Goal: Task Accomplishment & Management: Use online tool/utility

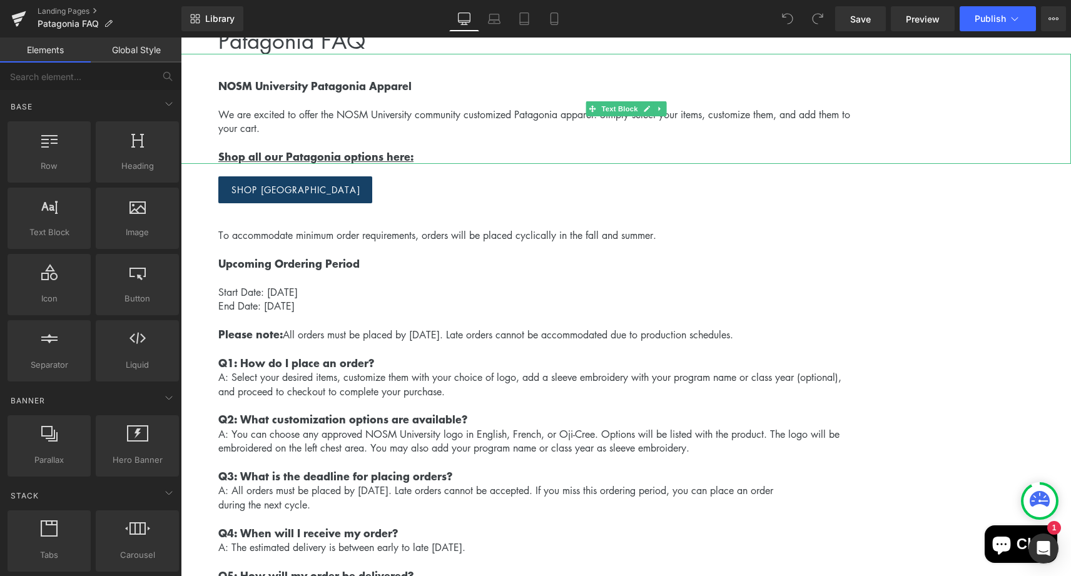
scroll to position [121, 0]
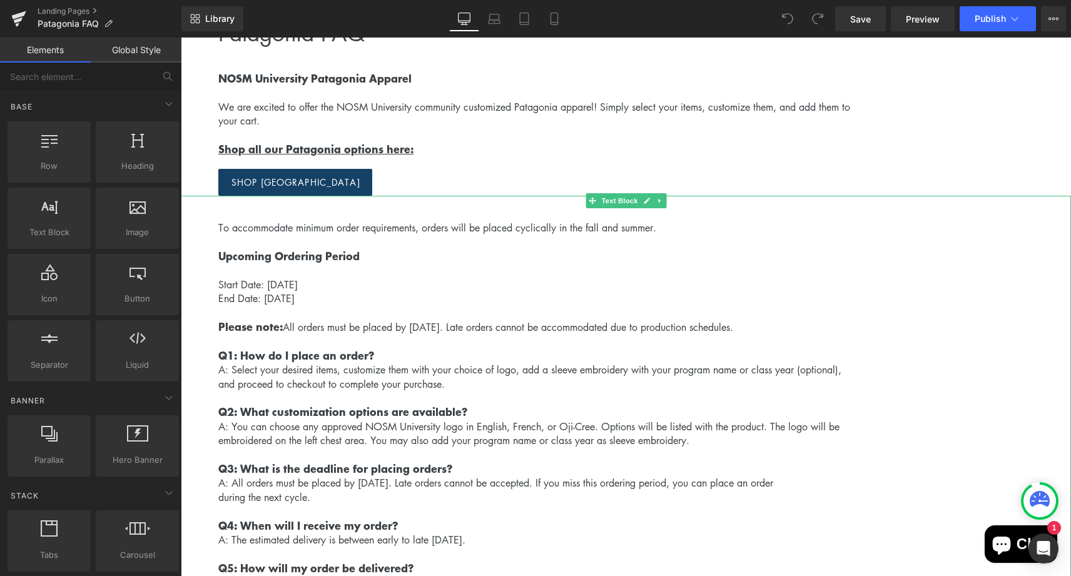
click at [333, 251] on span "Upcoming Ordering Period" at bounding box center [288, 256] width 141 height 16
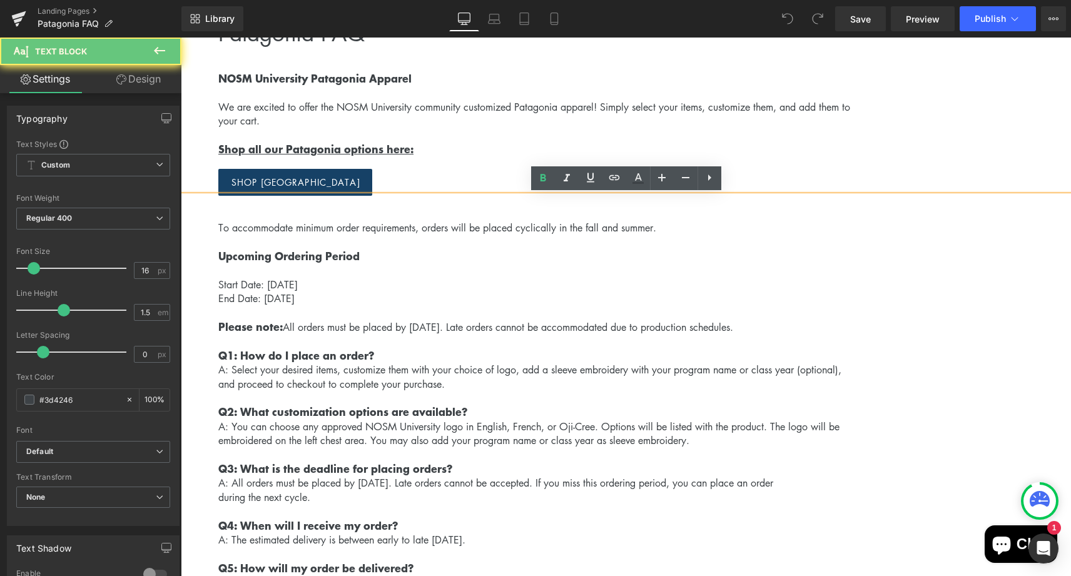
drag, startPoint x: 260, startPoint y: 274, endPoint x: 260, endPoint y: 265, distance: 9.4
click at [260, 265] on p "Start Date: [DATE] End Date: [DATE]" at bounding box center [644, 292] width 853 height 56
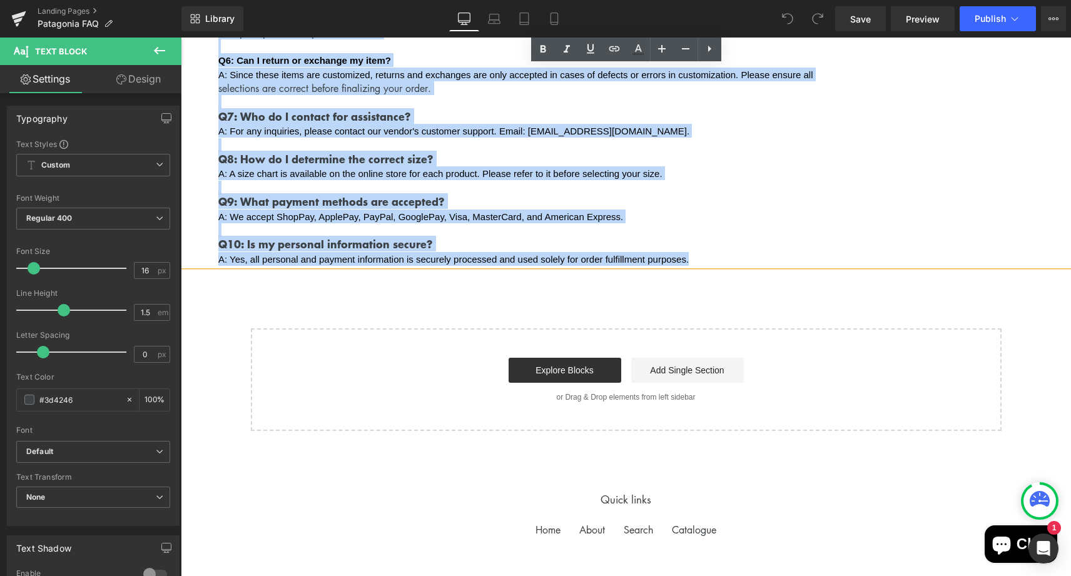
scroll to position [752, 0]
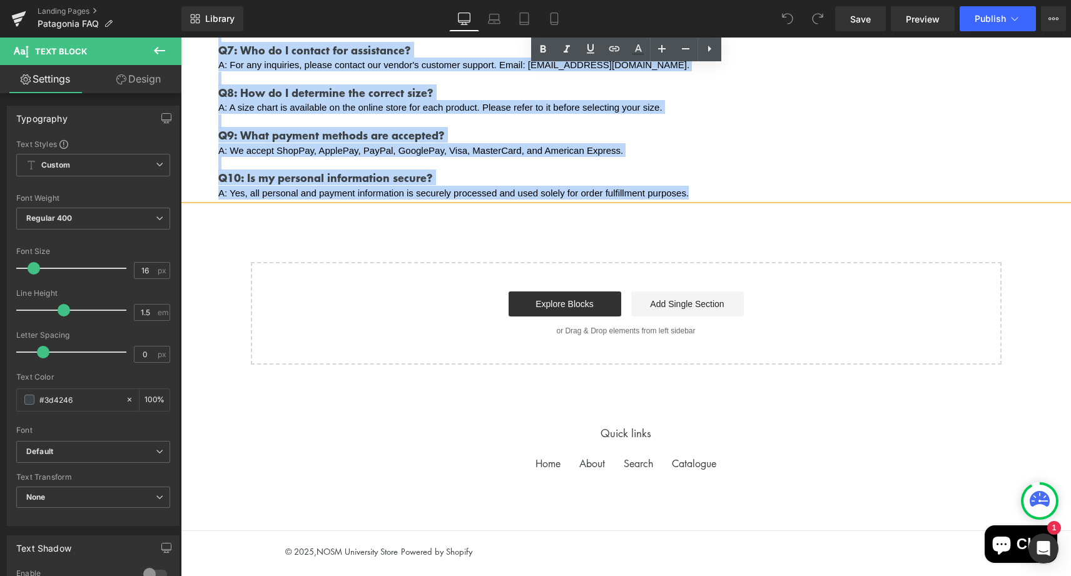
drag, startPoint x: 218, startPoint y: 206, endPoint x: 709, endPoint y: 189, distance: 490.7
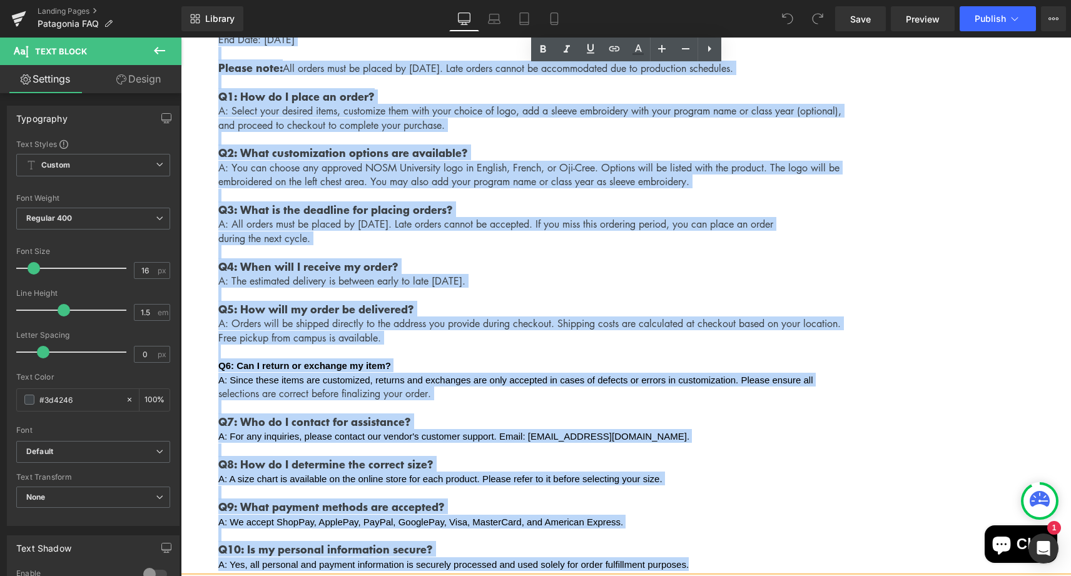
paste div
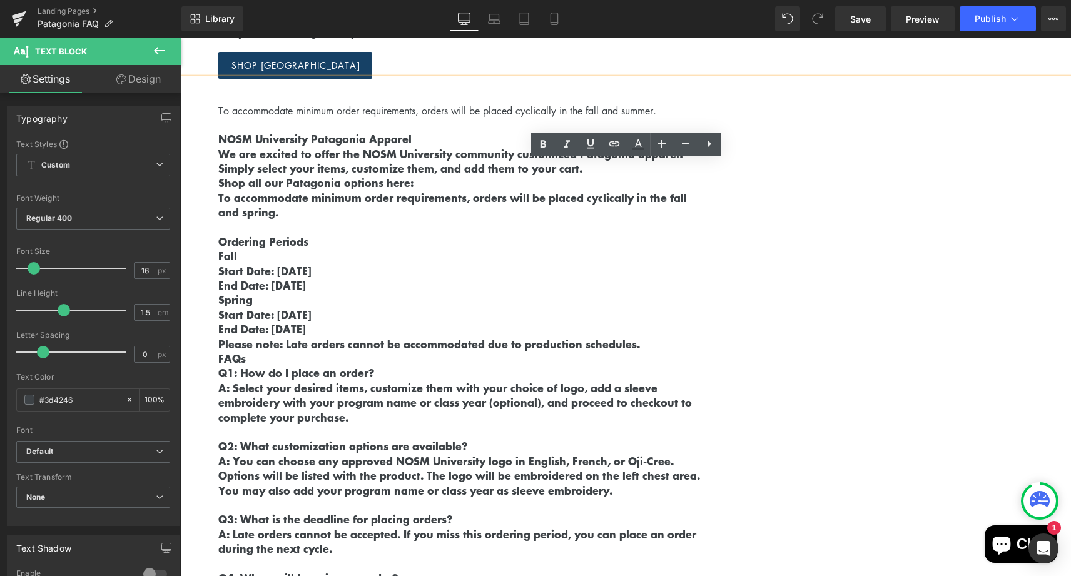
scroll to position [298, 0]
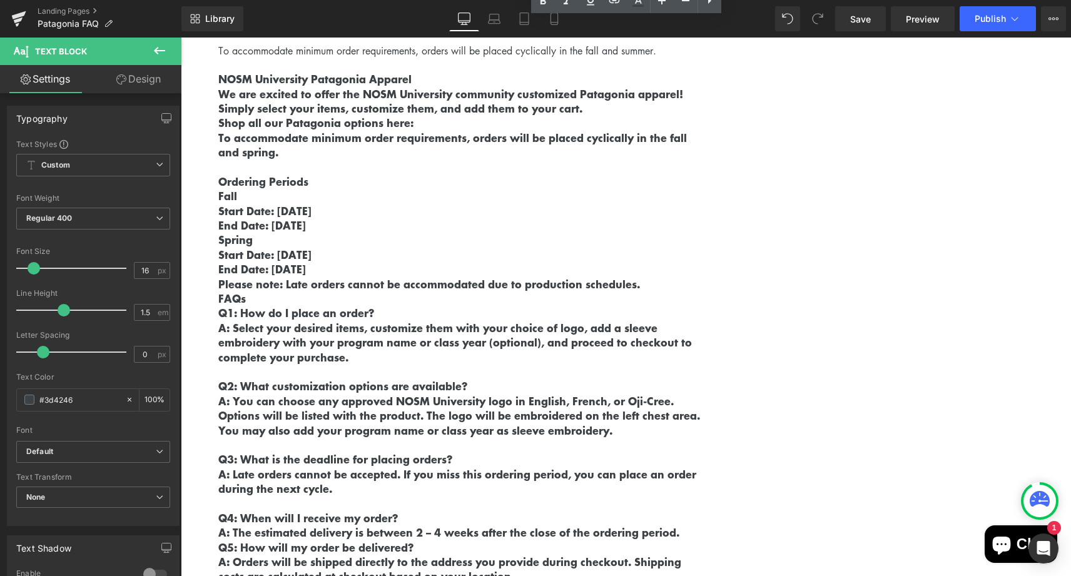
click at [409, 76] on b "NOSM University Patagonia Apparel" at bounding box center [314, 79] width 193 height 16
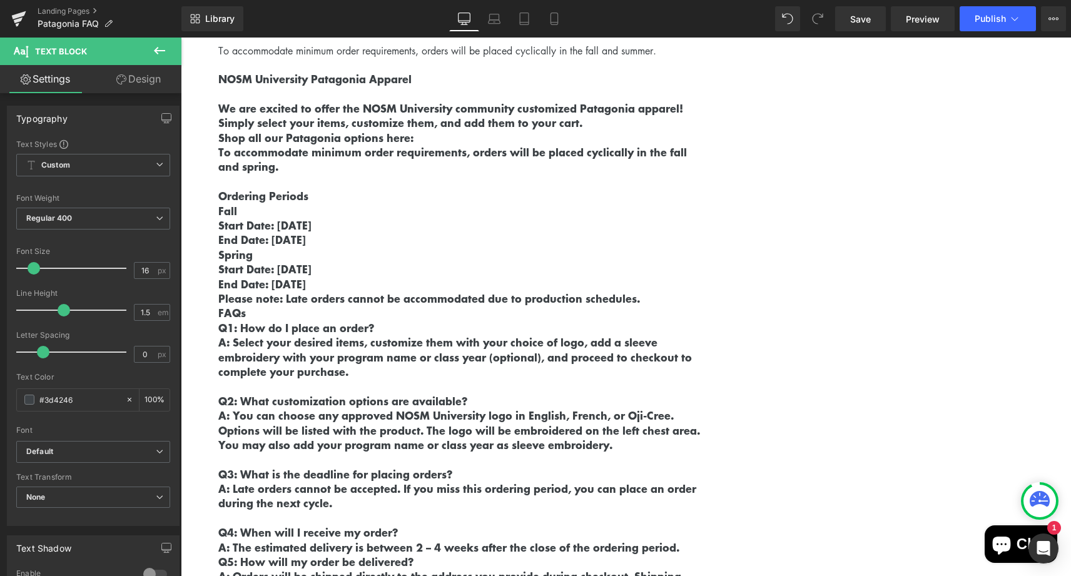
click at [218, 123] on div "To accommodate minimum order requirements, orders will be placed cyclically in …" at bounding box center [626, 433] width 890 height 828
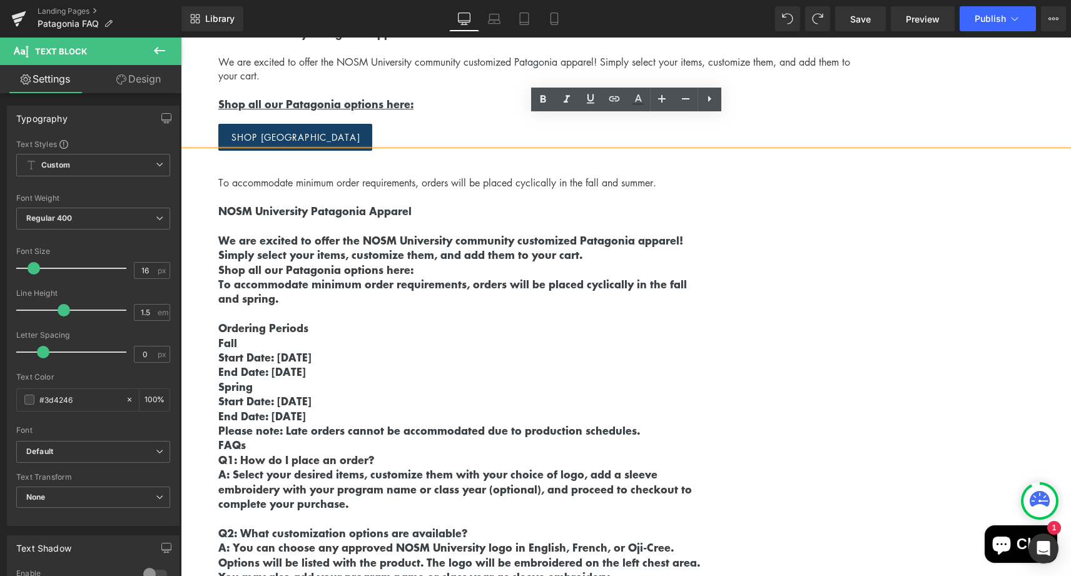
scroll to position [200, 0]
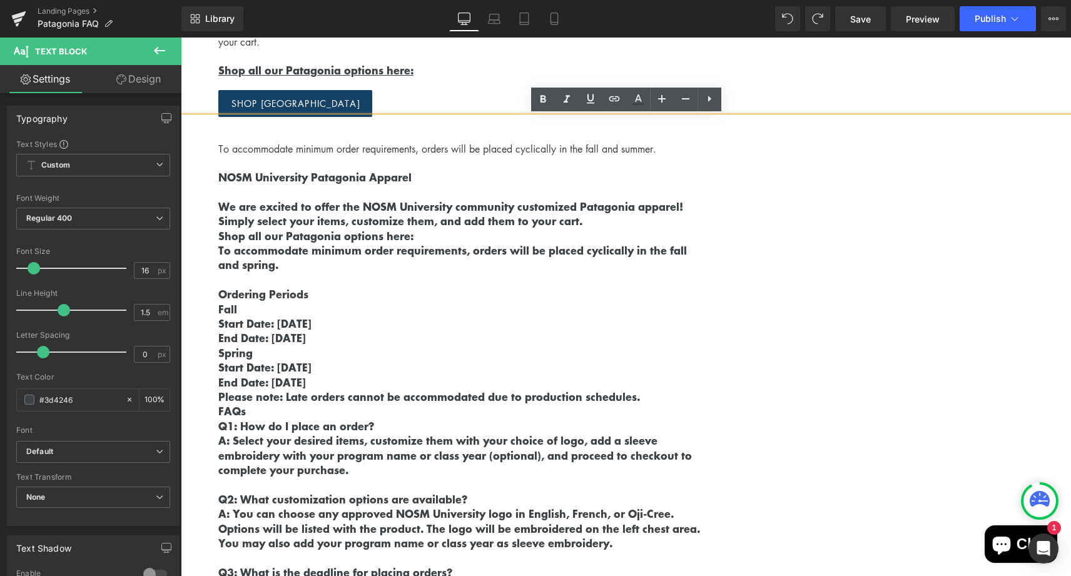
click at [220, 250] on b "To accommodate minimum order requirements, orders will be placed cyclically in …" at bounding box center [452, 250] width 469 height 16
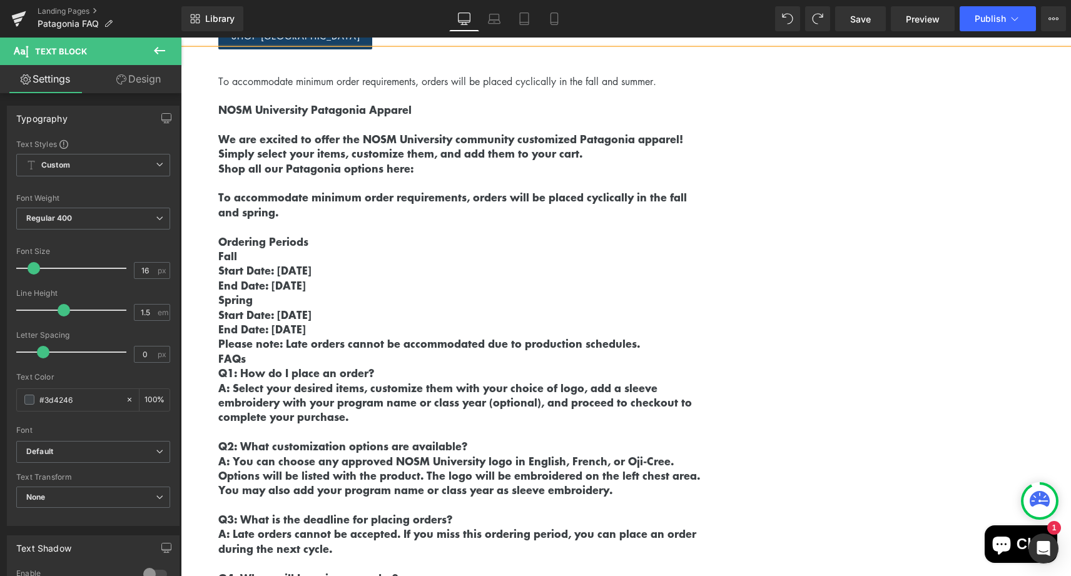
scroll to position [312, 0]
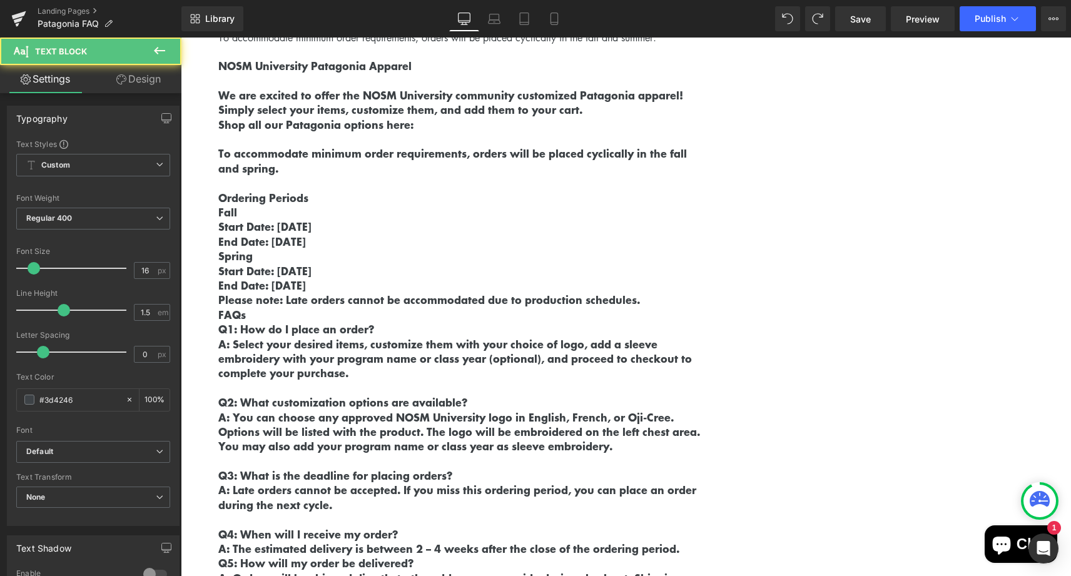
click at [310, 200] on p "Ordering Periods" at bounding box center [644, 198] width 853 height 14
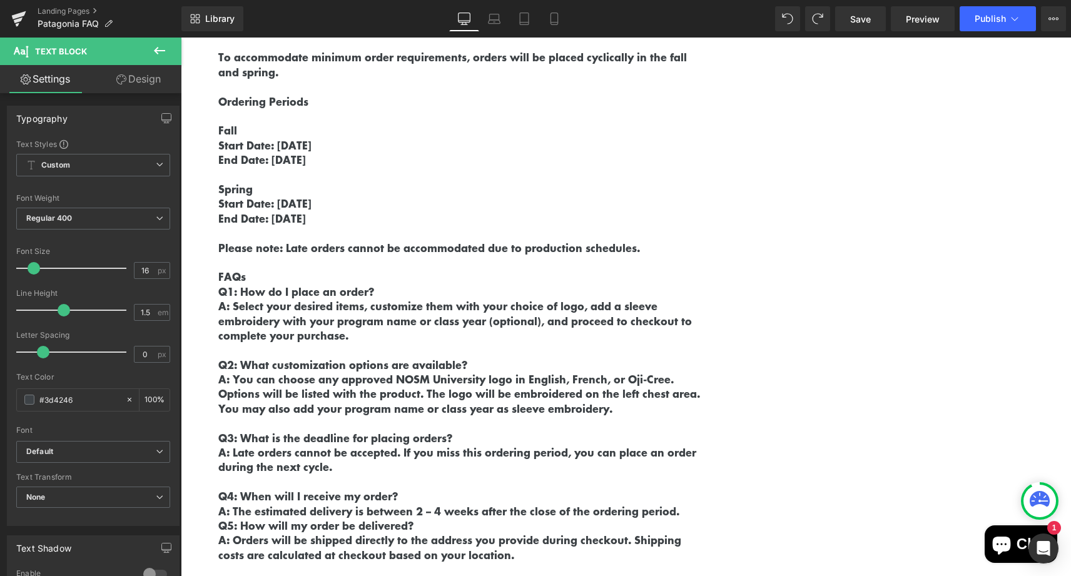
scroll to position [408, 0]
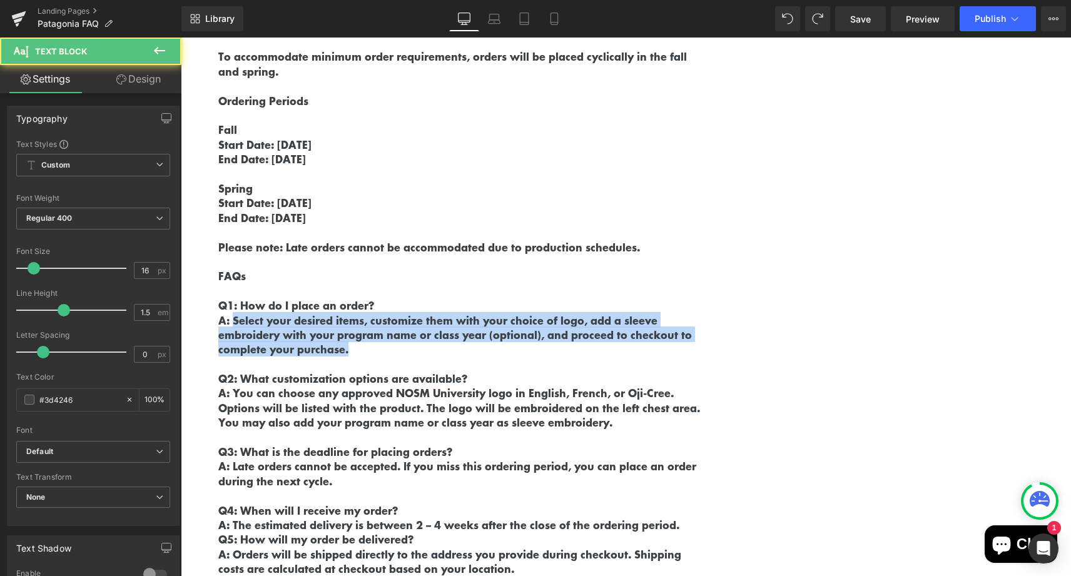
drag, startPoint x: 357, startPoint y: 342, endPoint x: 231, endPoint y: 310, distance: 129.1
click at [231, 310] on div "To accommodate minimum order requirements, orders will be placed cyclically in …" at bounding box center [626, 367] width 890 height 916
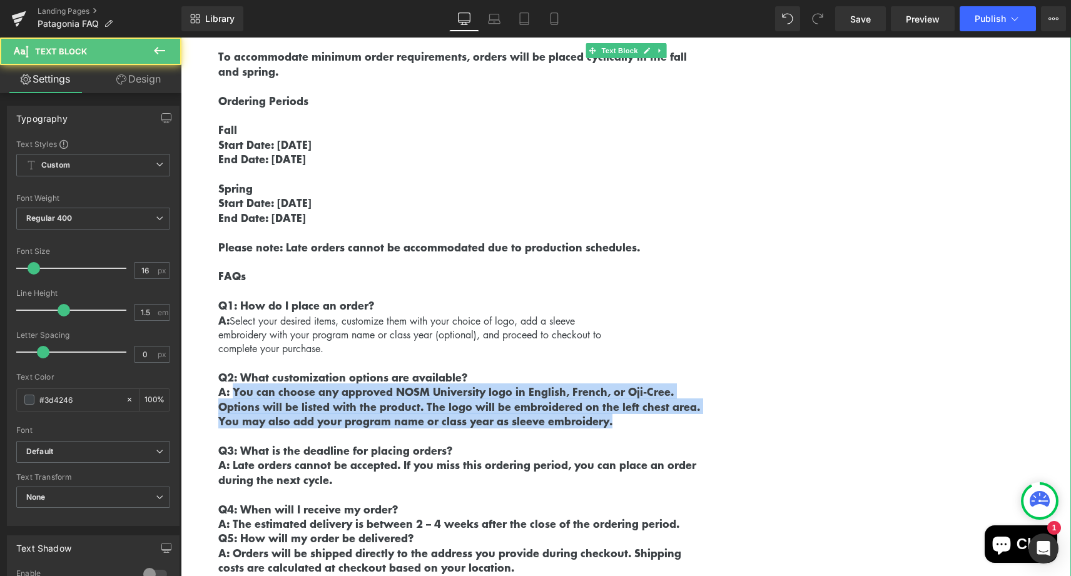
drag, startPoint x: 617, startPoint y: 415, endPoint x: 235, endPoint y: 387, distance: 383.3
click at [235, 387] on div "To accommodate minimum order requirements, orders will be placed cyclically in …" at bounding box center [626, 366] width 890 height 915
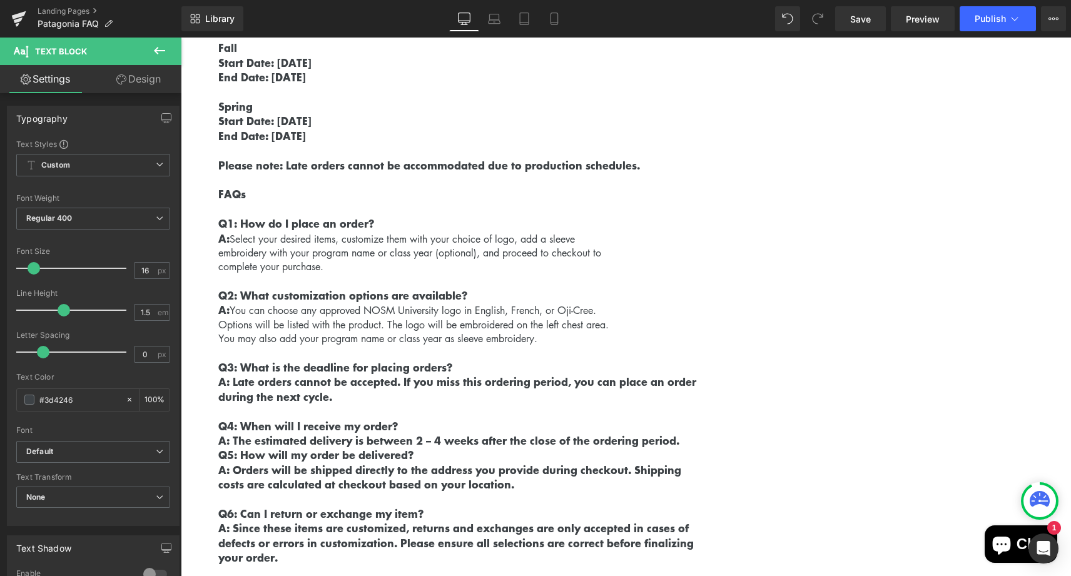
scroll to position [542, 0]
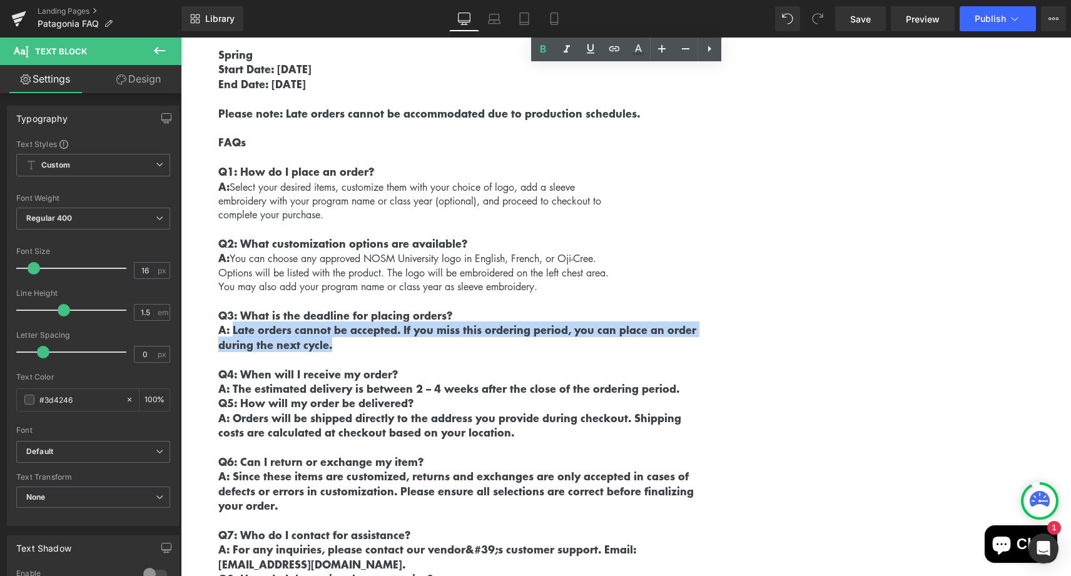
drag, startPoint x: 343, startPoint y: 341, endPoint x: 234, endPoint y: 315, distance: 112.4
click at [234, 315] on div "To accommodate minimum order requirements, orders will be placed cyclically in …" at bounding box center [626, 232] width 890 height 914
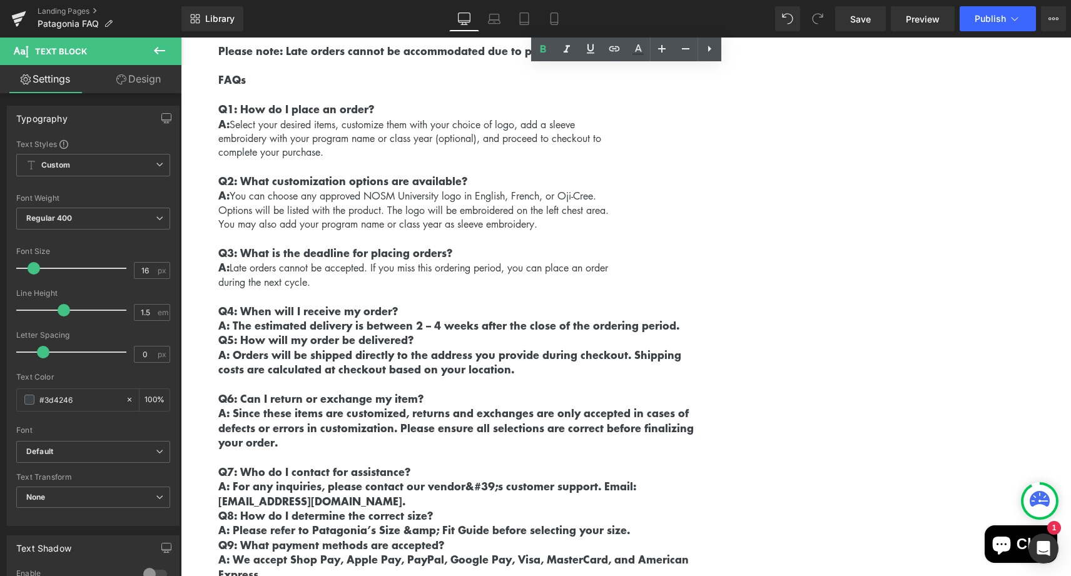
scroll to position [629, 0]
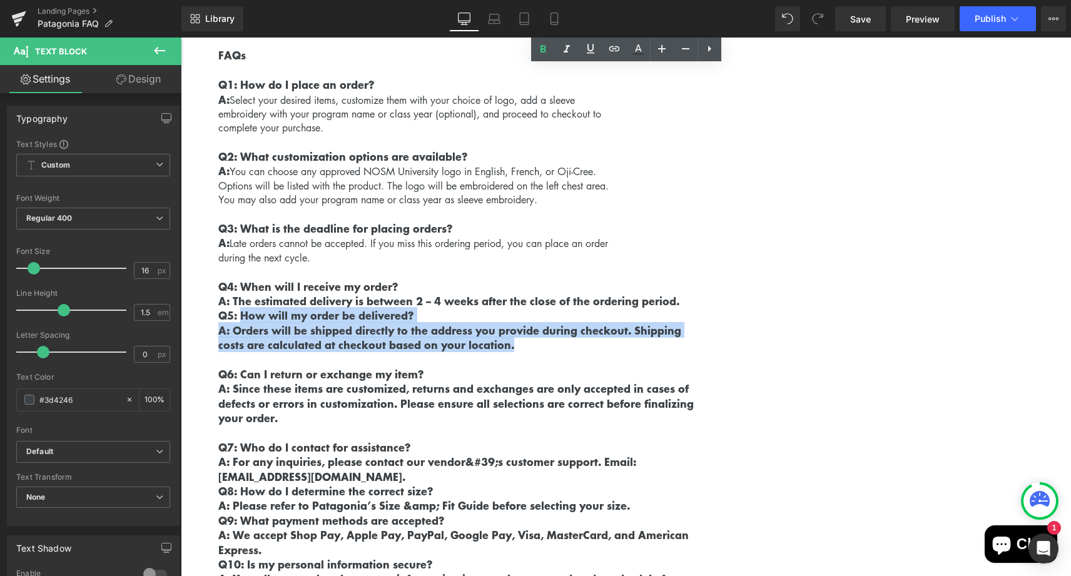
drag, startPoint x: 518, startPoint y: 337, endPoint x: 243, endPoint y: 307, distance: 276.9
click at [243, 307] on div "To accommodate minimum order requirements, orders will be placed cyclically in …" at bounding box center [626, 144] width 890 height 913
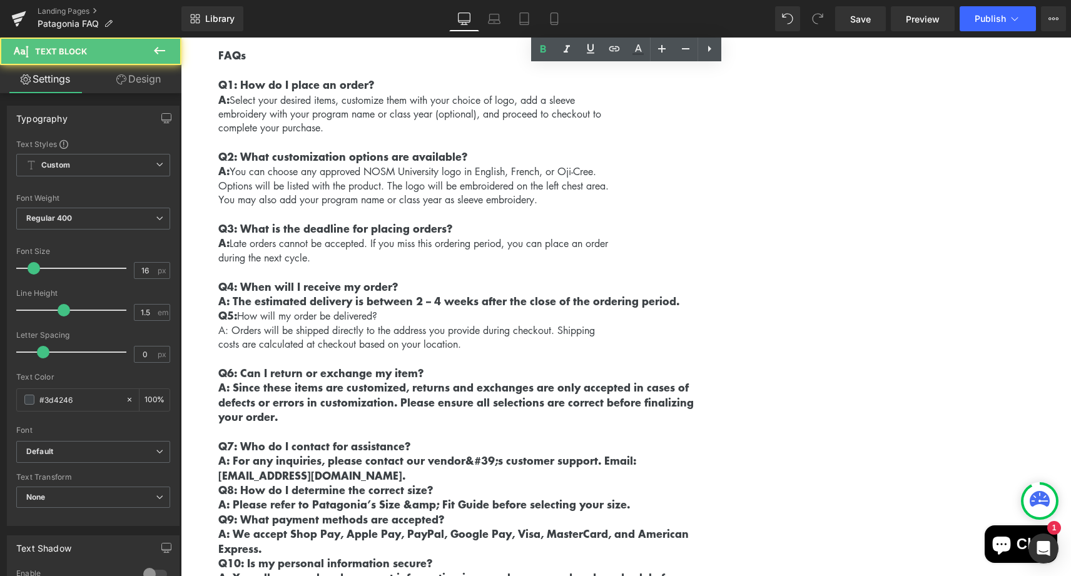
click at [405, 280] on p "Q4: When will I receive my order?" at bounding box center [644, 287] width 853 height 14
click at [691, 294] on p "A: The estimated delivery is between 2 – 4 weeks after the close of the orderin…" at bounding box center [644, 301] width 853 height 14
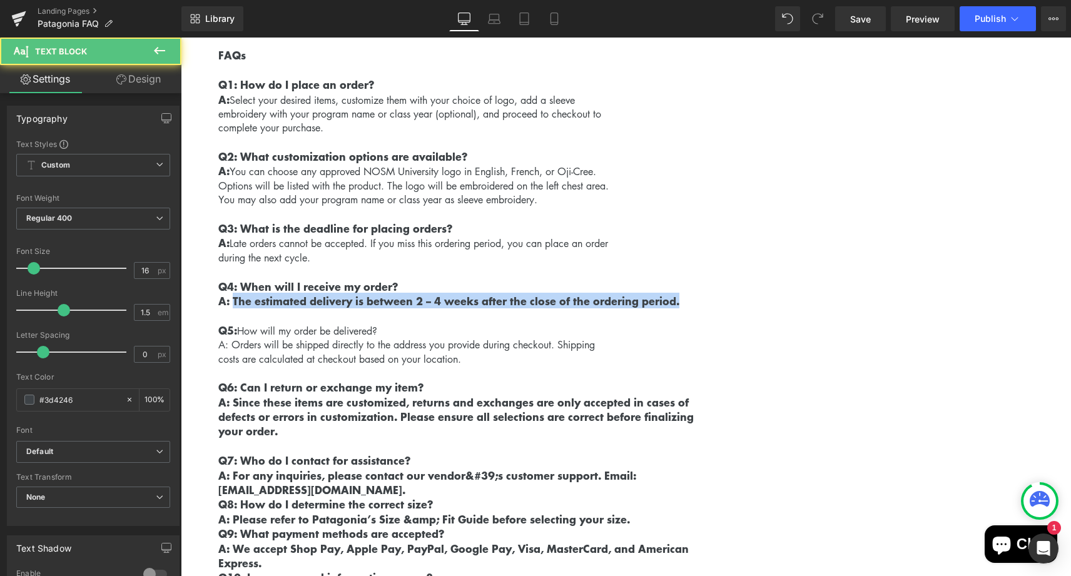
drag, startPoint x: 692, startPoint y: 295, endPoint x: 233, endPoint y: 292, distance: 458.5
click at [233, 294] on p "A: The estimated delivery is between 2 – 4 weeks after the close of the orderin…" at bounding box center [644, 301] width 853 height 14
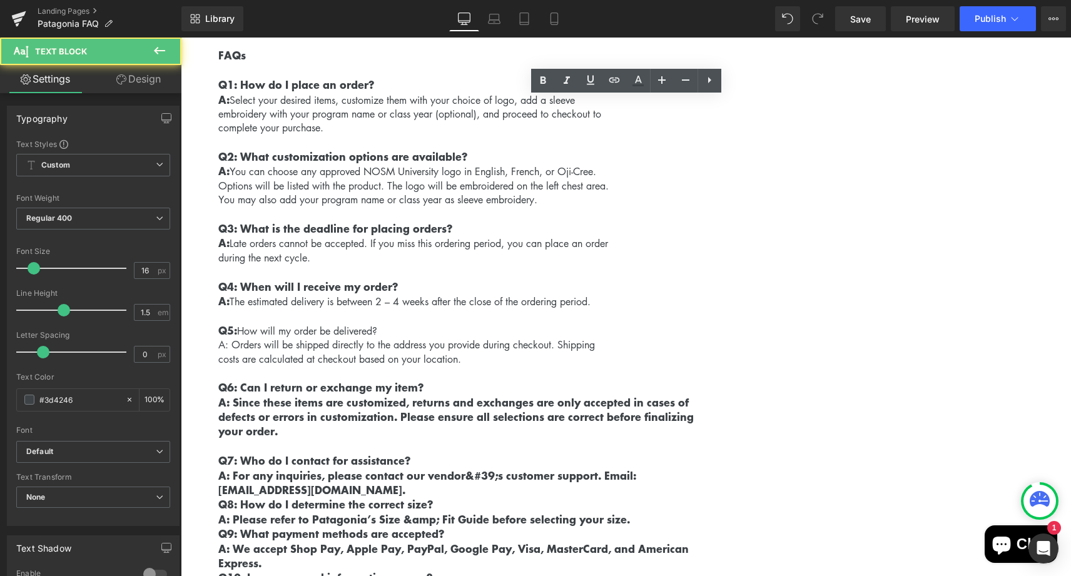
click at [479, 353] on p "costs are calculated at checkout based on your location." at bounding box center [644, 359] width 853 height 14
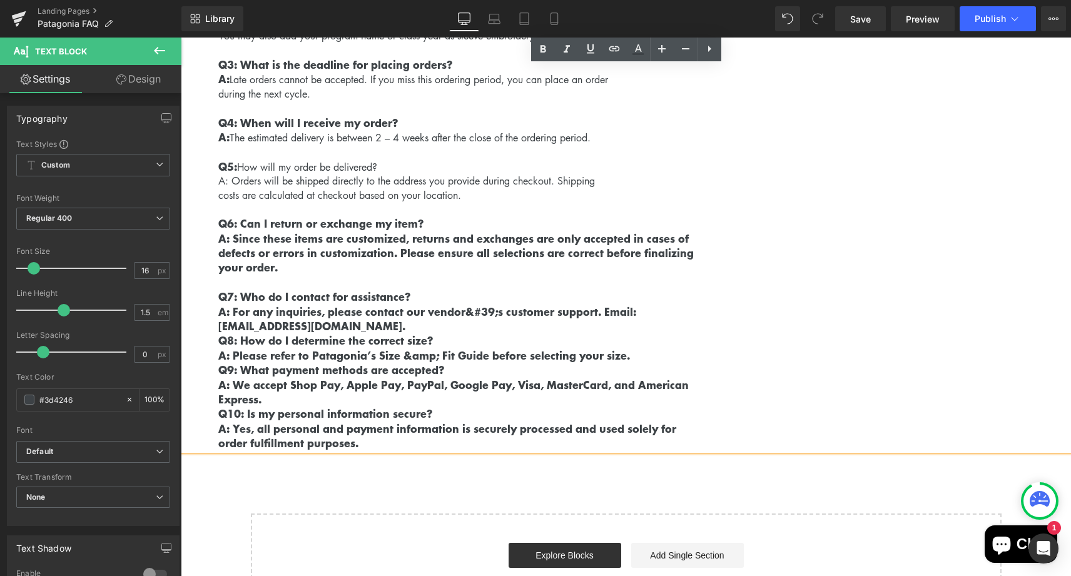
scroll to position [801, 0]
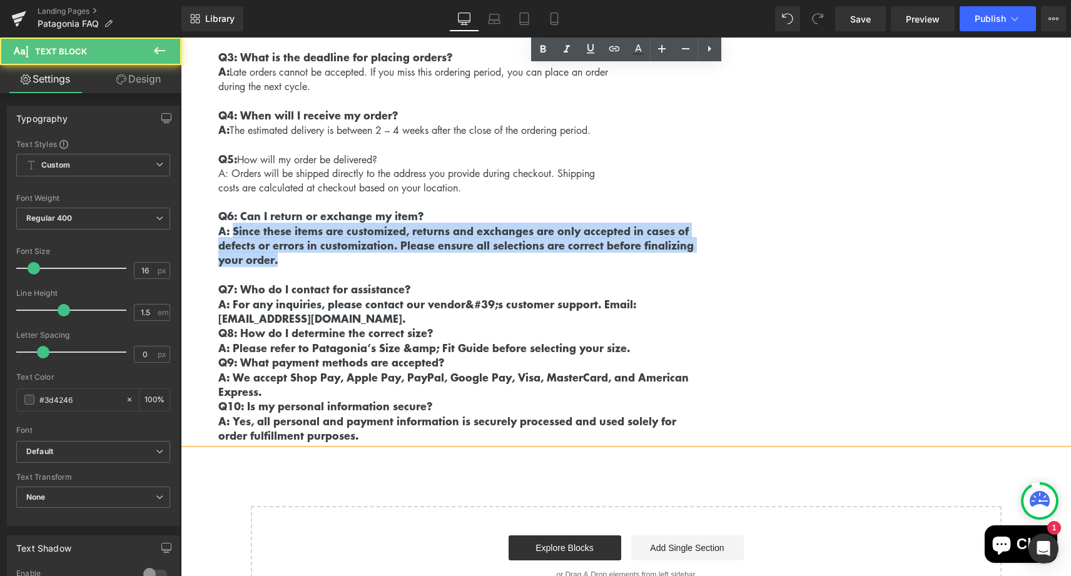
drag, startPoint x: 289, startPoint y: 247, endPoint x: 234, endPoint y: 221, distance: 61.0
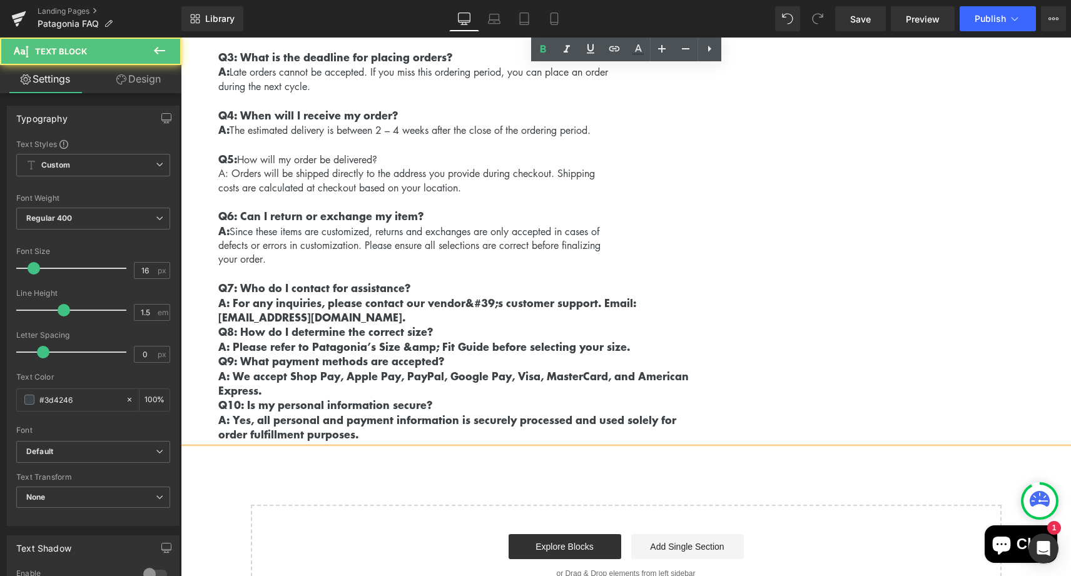
click at [337, 310] on p "[EMAIL_ADDRESS][DOMAIN_NAME]." at bounding box center [644, 317] width 853 height 14
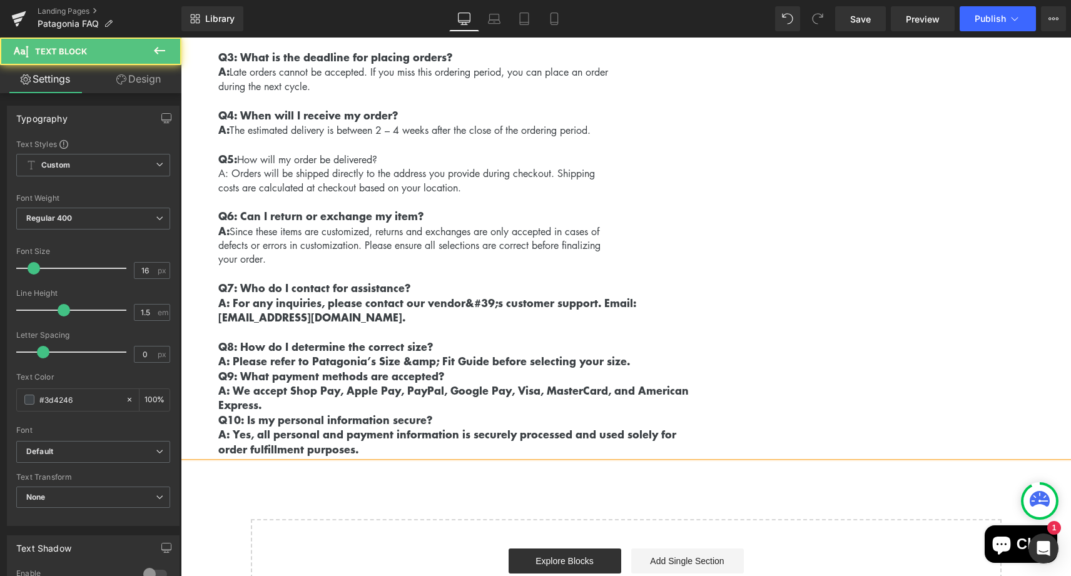
click at [497, 295] on strong "A: For any inquiries, please contact our vendor&#39;s customer support. Email:" at bounding box center [427, 303] width 418 height 16
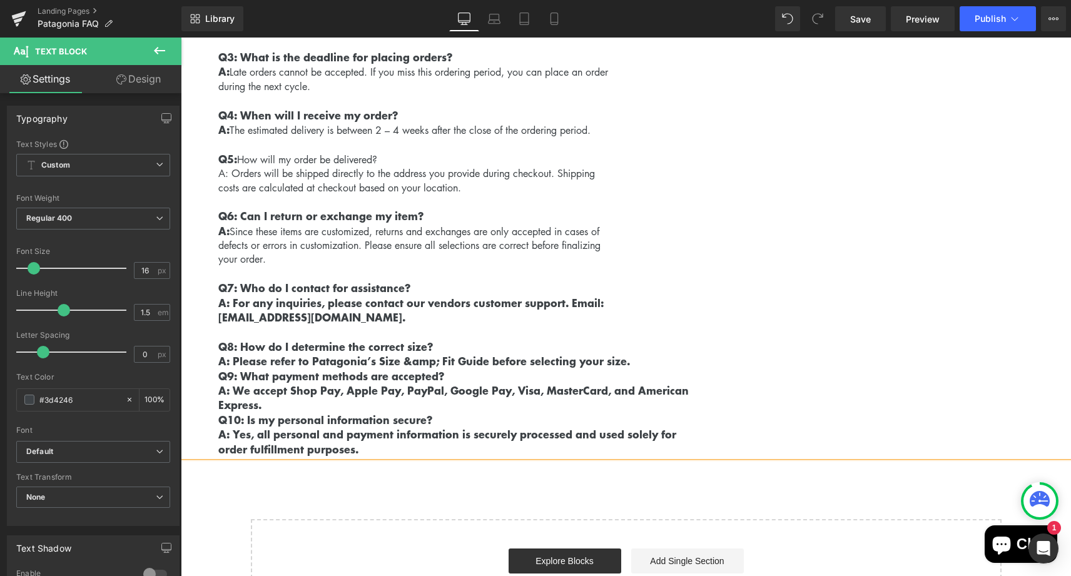
click at [405, 310] on p "[EMAIL_ADDRESS][DOMAIN_NAME]." at bounding box center [644, 317] width 853 height 14
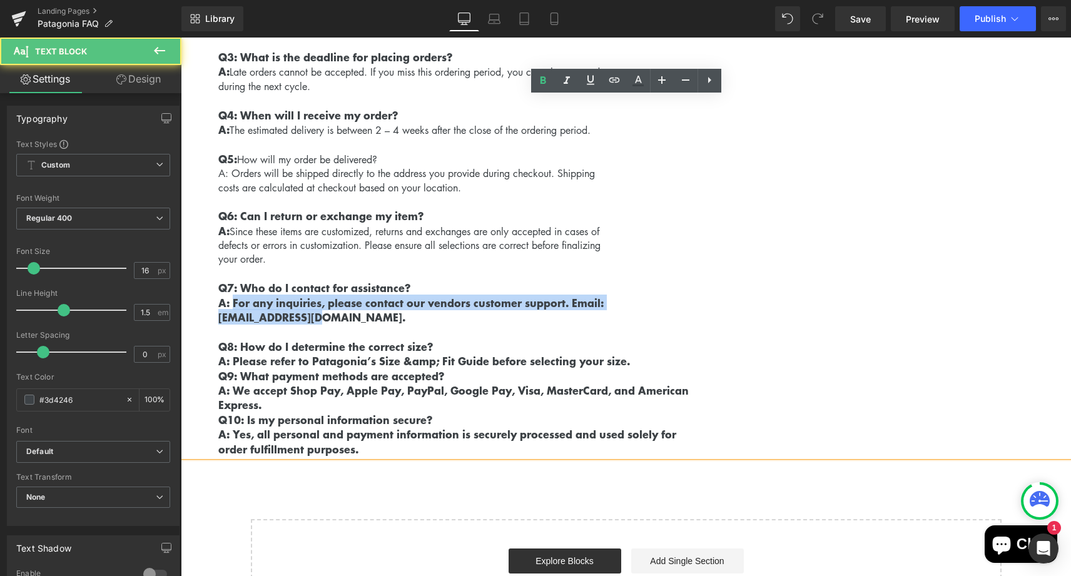
drag, startPoint x: 327, startPoint y: 301, endPoint x: 232, endPoint y: 294, distance: 94.7
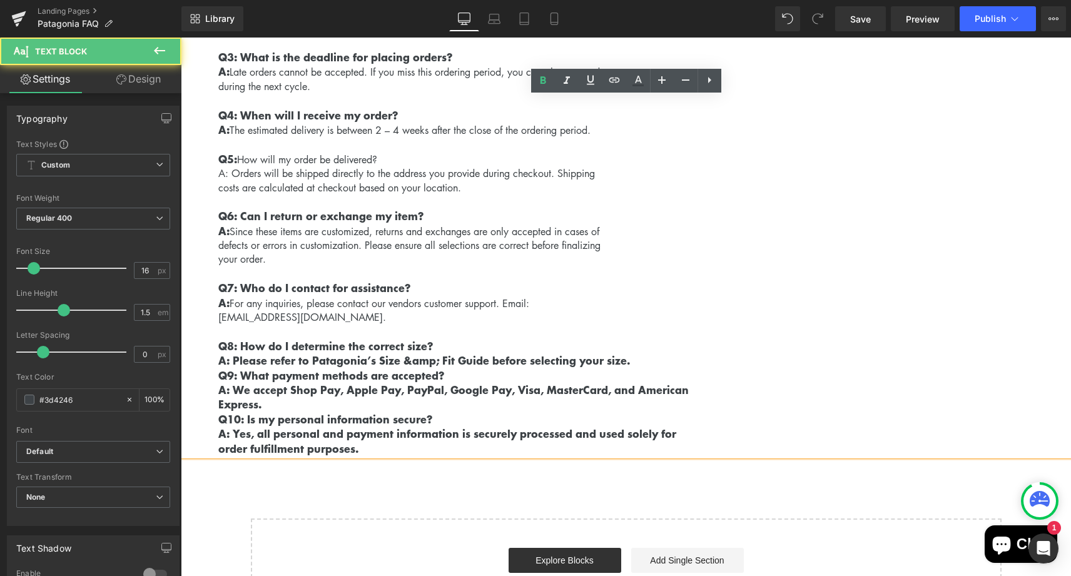
click at [407, 397] on p "Express." at bounding box center [644, 404] width 853 height 14
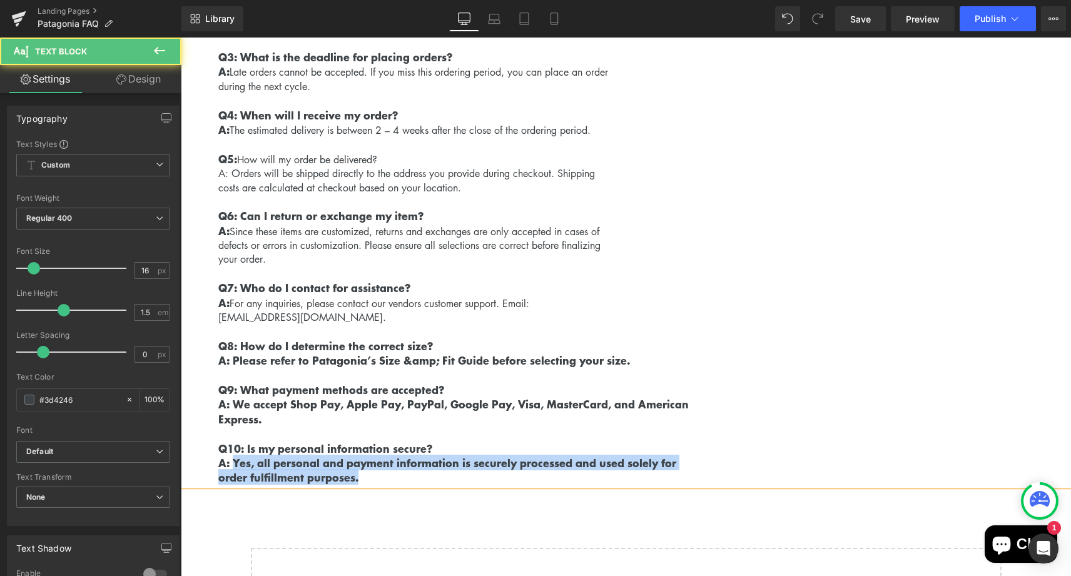
drag, startPoint x: 373, startPoint y: 460, endPoint x: 235, endPoint y: 450, distance: 138.6
click at [235, 450] on div "To accommodate minimum order requirements, orders will be placed cyclically in …" at bounding box center [626, 0] width 890 height 968
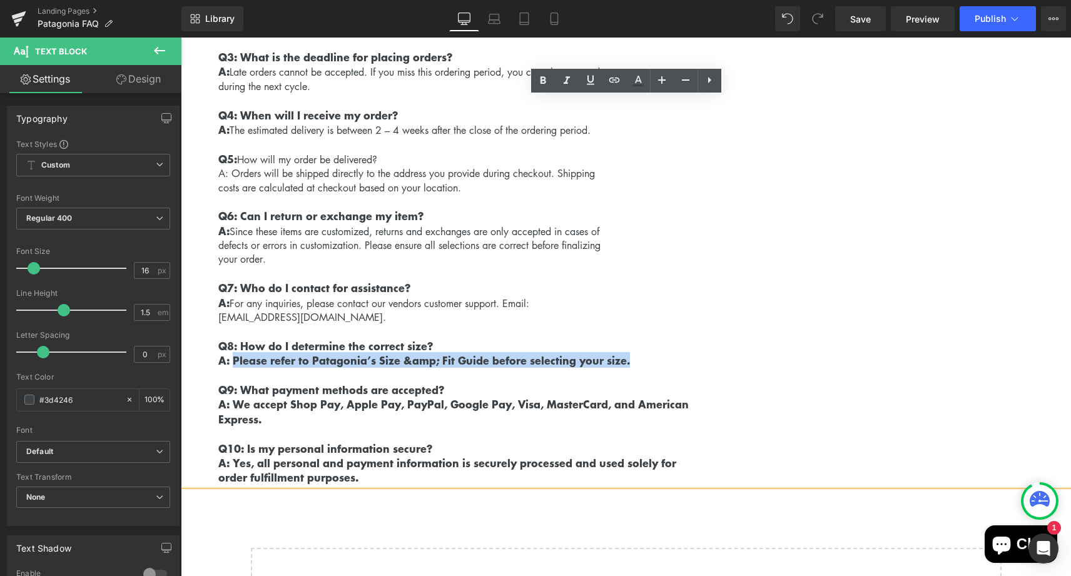
drag, startPoint x: 637, startPoint y: 347, endPoint x: 236, endPoint y: 350, distance: 401.6
click at [236, 353] on p "A: Please refer to Patagonia’s Size &amp; Fit Guide before selecting your size." at bounding box center [644, 360] width 853 height 14
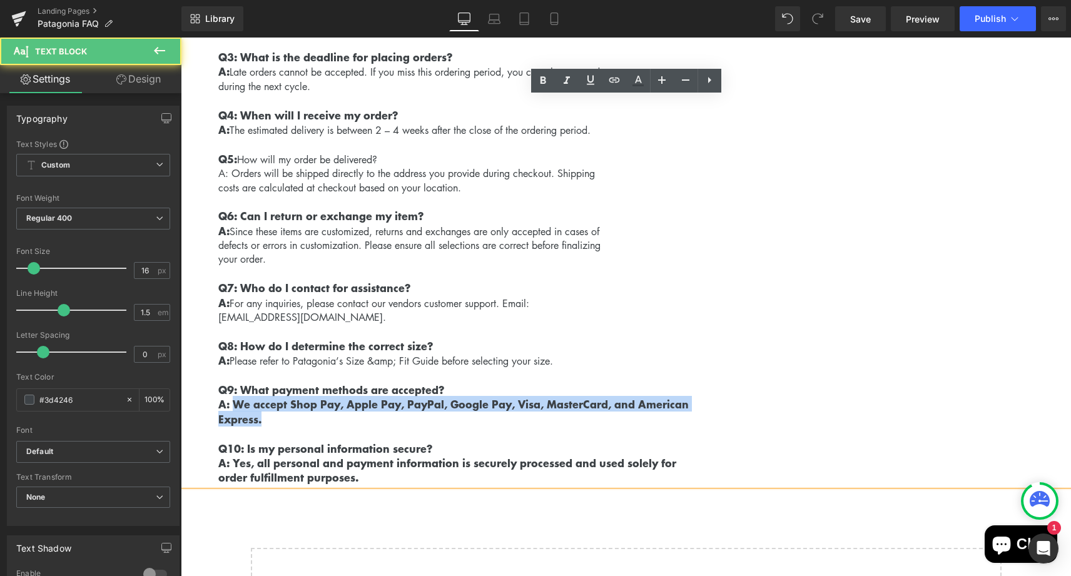
drag, startPoint x: 272, startPoint y: 403, endPoint x: 235, endPoint y: 382, distance: 42.9
click at [235, 382] on div "To accommodate minimum order requirements, orders will be placed cyclically in …" at bounding box center [626, 0] width 890 height 968
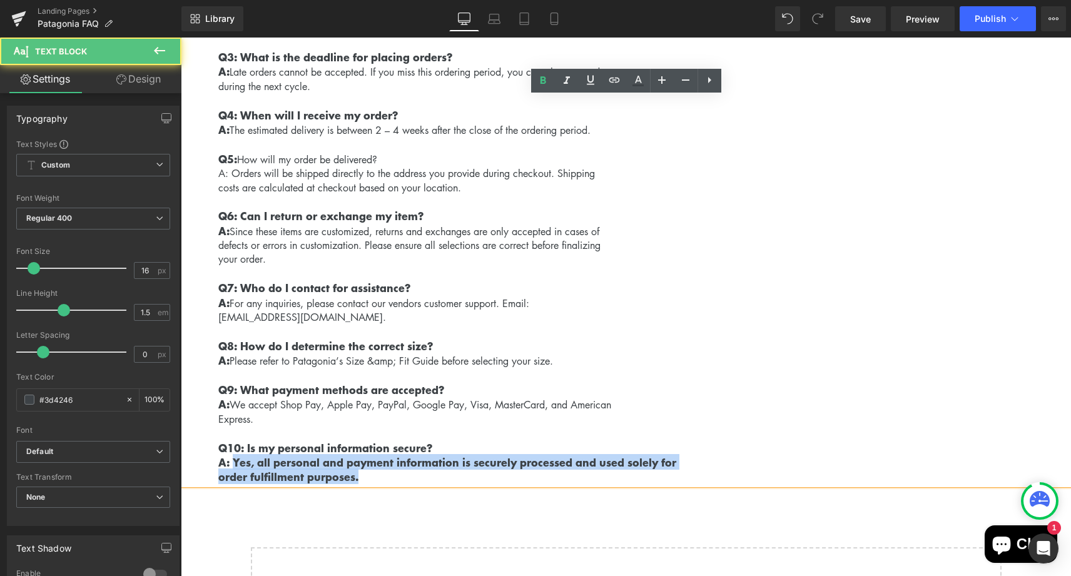
drag, startPoint x: 368, startPoint y: 465, endPoint x: 233, endPoint y: 444, distance: 137.3
click at [233, 444] on div "To accommodate minimum order requirements, orders will be placed cyclically in …" at bounding box center [626, 0] width 890 height 968
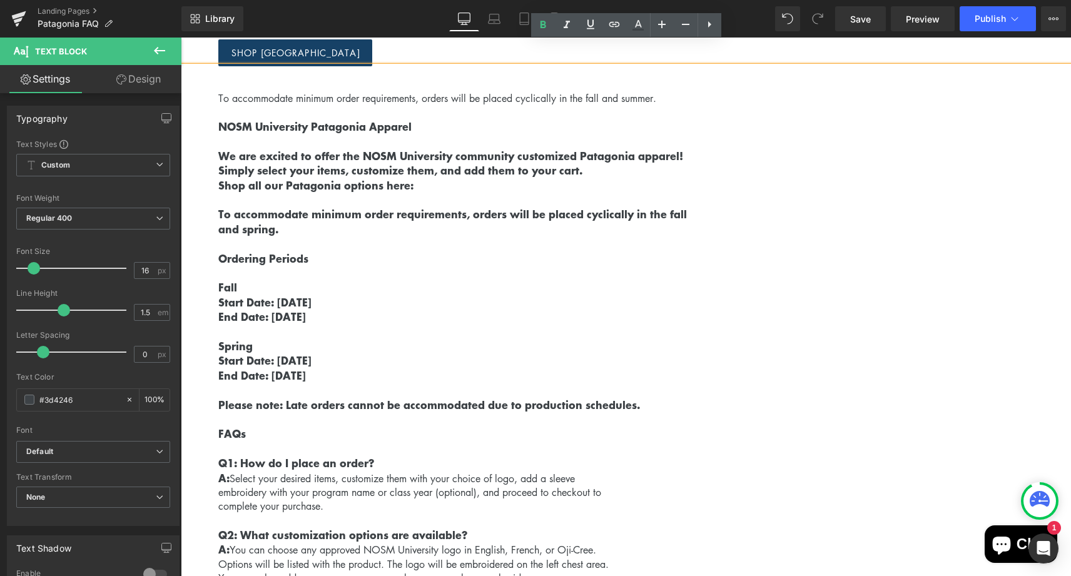
scroll to position [233, 0]
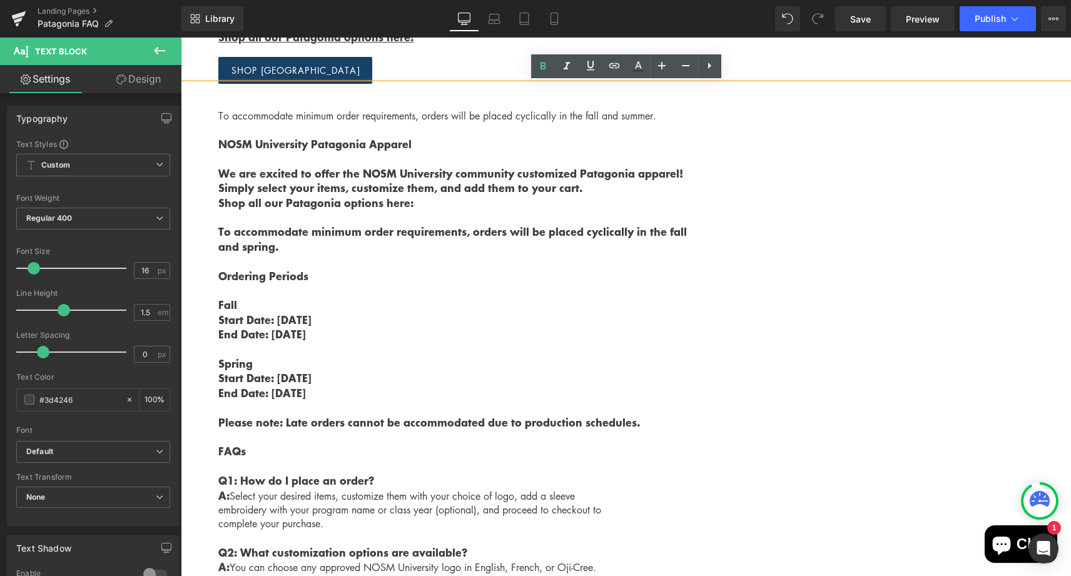
drag, startPoint x: 361, startPoint y: 388, endPoint x: 218, endPoint y: 376, distance: 143.1
click at [218, 376] on div "To accommodate minimum order requirements, orders will be placed cyclically in …" at bounding box center [626, 567] width 890 height 967
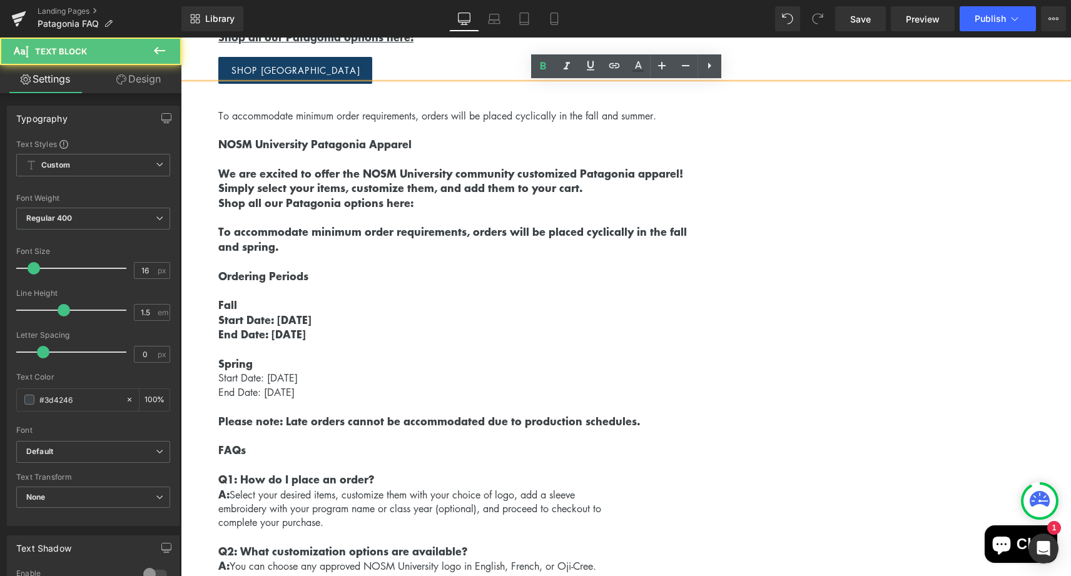
drag, startPoint x: 387, startPoint y: 327, endPoint x: 204, endPoint y: 317, distance: 182.9
click at [204, 317] on div "To accommodate minimum order requirements, orders will be placed cyclically in …" at bounding box center [626, 567] width 890 height 966
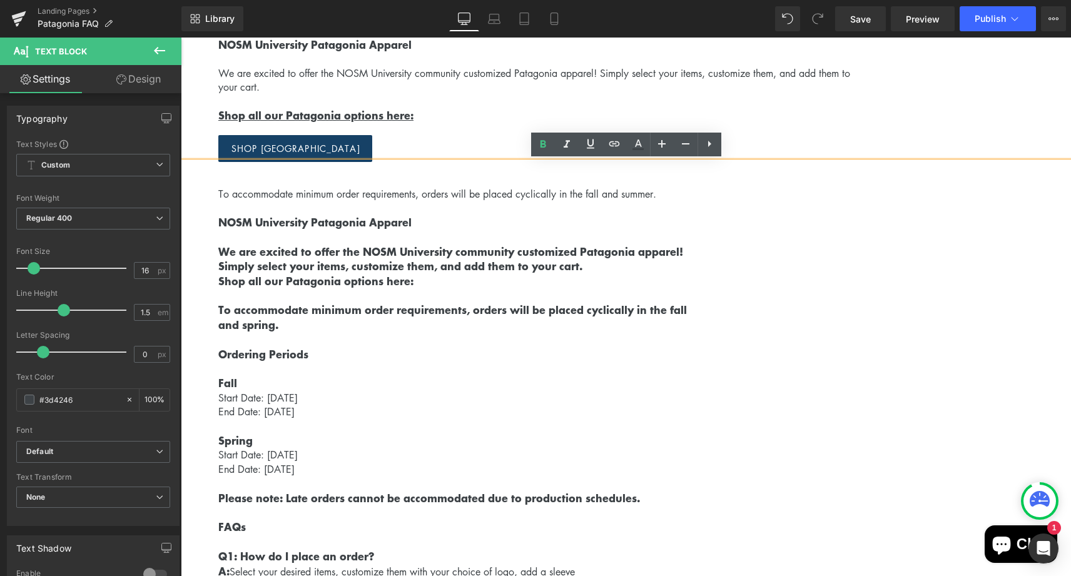
scroll to position [126, 0]
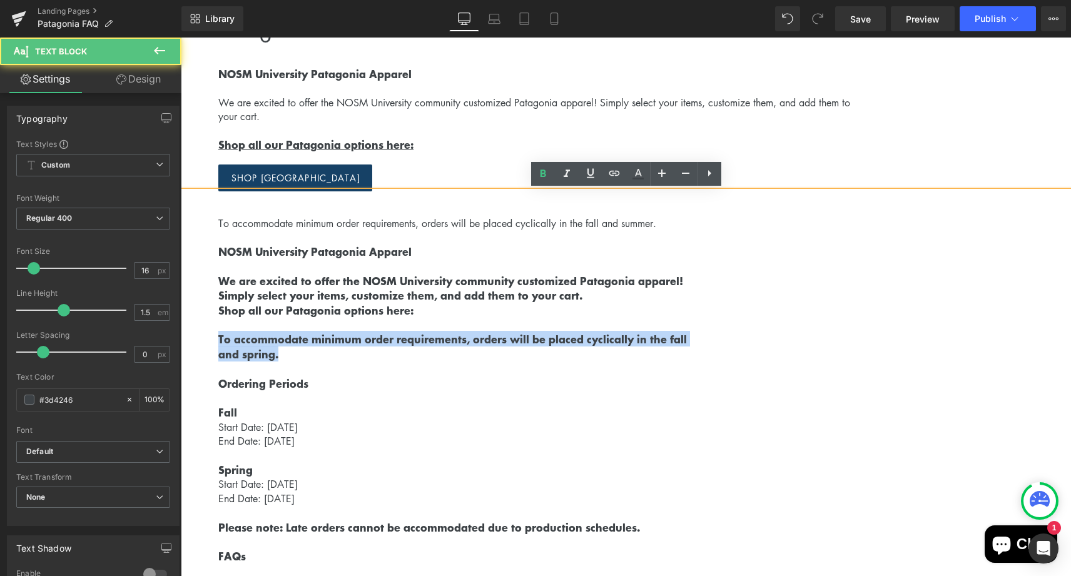
drag, startPoint x: 317, startPoint y: 349, endPoint x: 188, endPoint y: 335, distance: 129.6
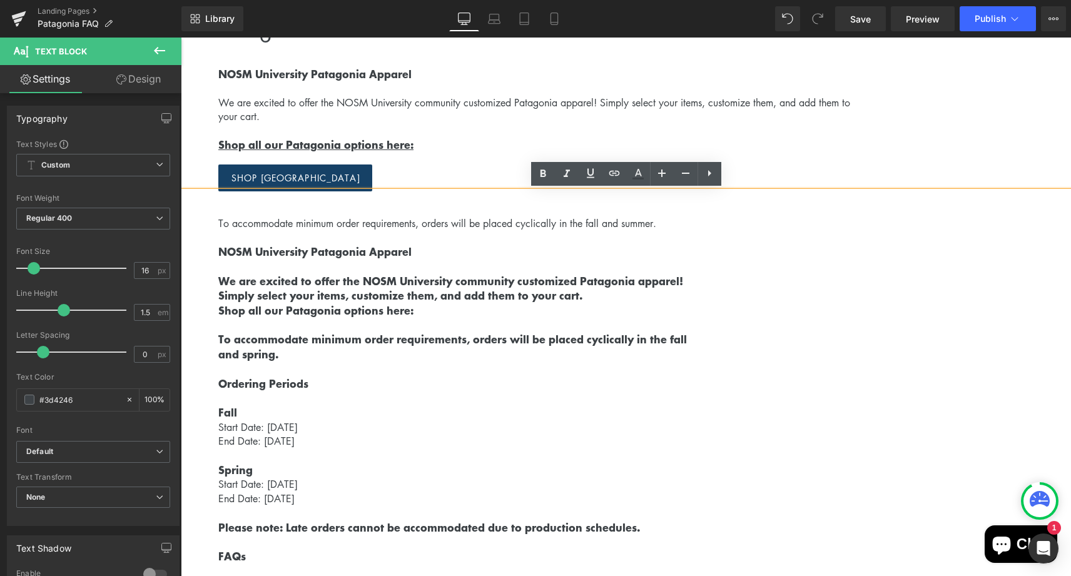
click at [482, 311] on p "Shop all our Patagonia options here:" at bounding box center [644, 310] width 853 height 14
click at [546, 223] on p "To accommodate minimum order requirements, orders will be placed cyclically in …" at bounding box center [644, 223] width 853 height 14
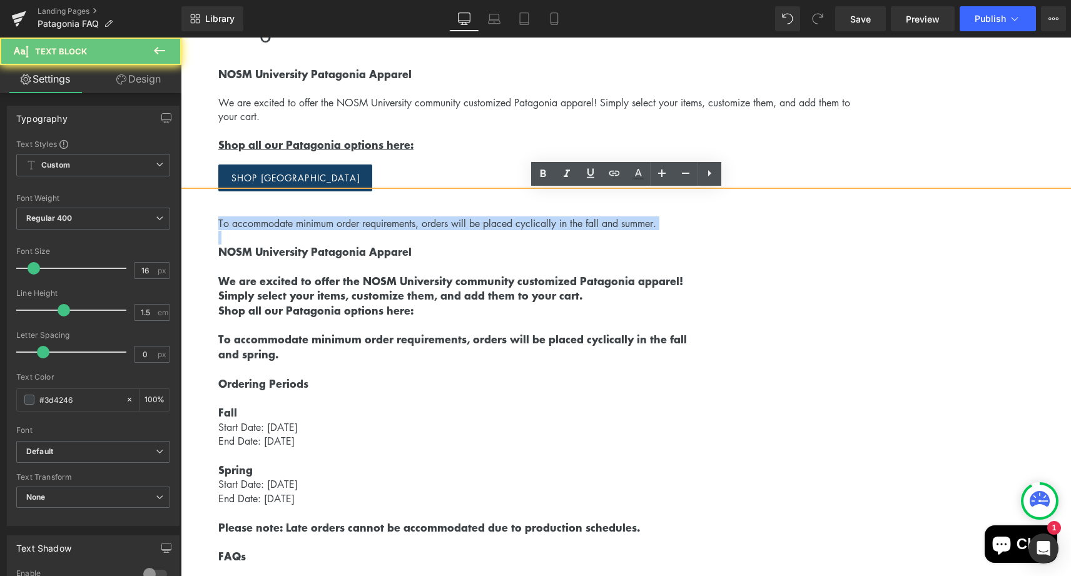
click at [546, 223] on p "To accommodate minimum order requirements, orders will be placed cyclically in …" at bounding box center [644, 223] width 853 height 14
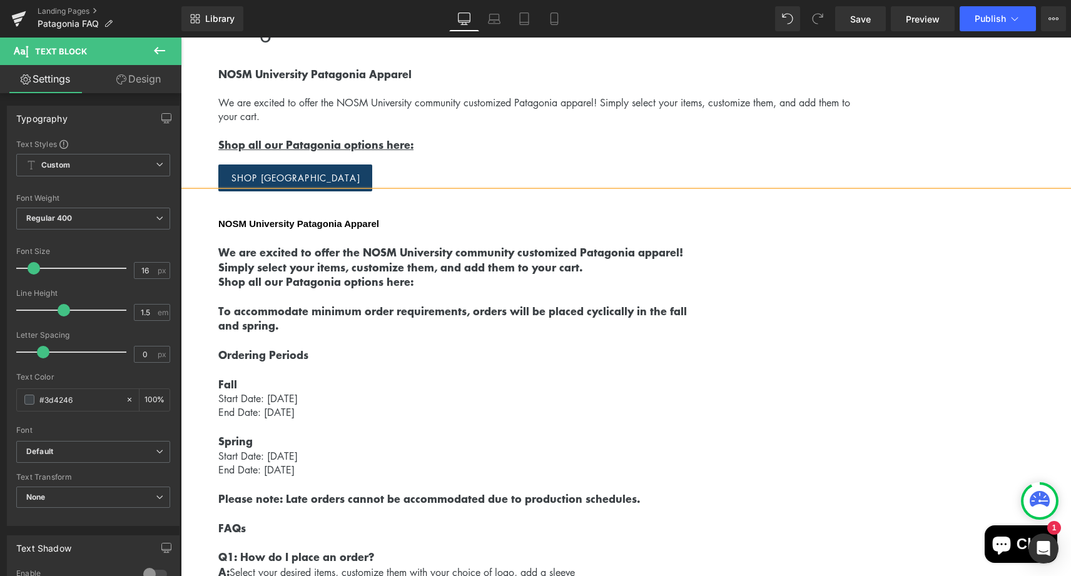
click at [393, 293] on p at bounding box center [644, 296] width 853 height 14
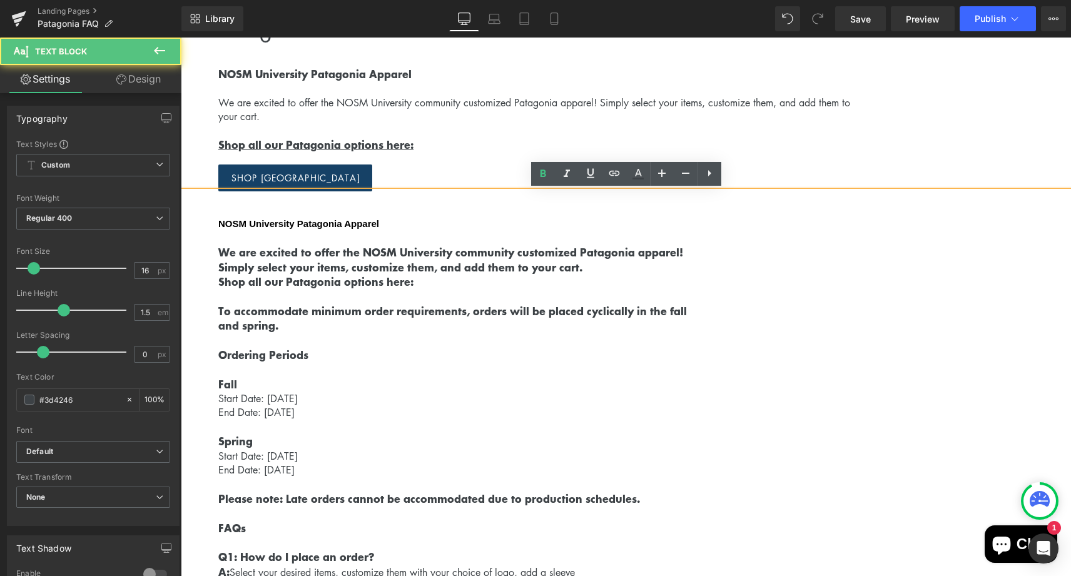
click at [355, 228] on strong "NOSM University Patagonia Apparel" at bounding box center [298, 223] width 161 height 11
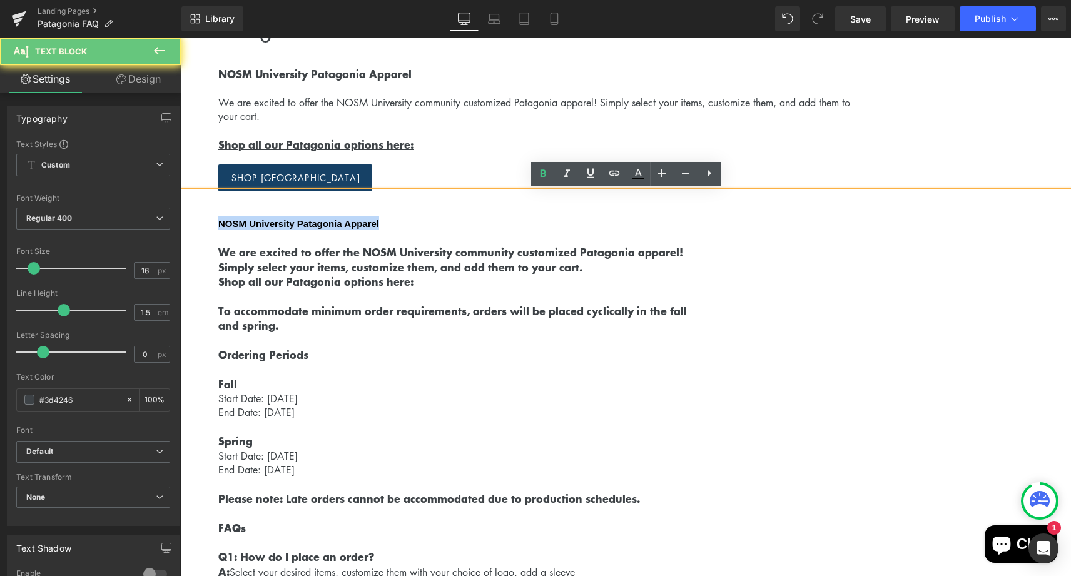
click at [355, 228] on strong "NOSM University Patagonia Apparel" at bounding box center [298, 223] width 161 height 11
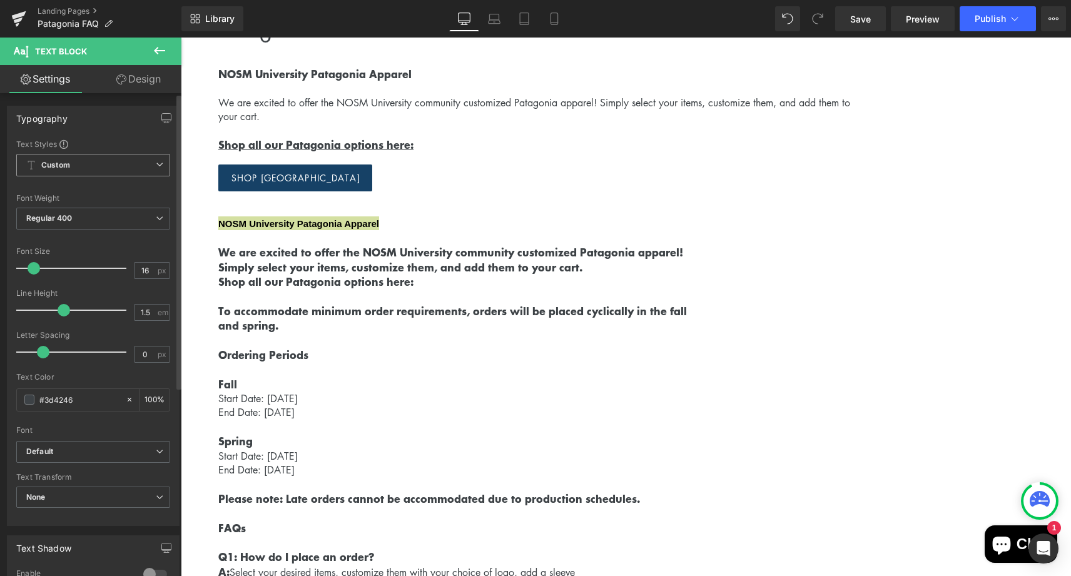
click at [118, 161] on span "Custom Setup Global Style" at bounding box center [93, 165] width 154 height 23
click at [118, 161] on span "Custom Setup Global Style" at bounding box center [90, 165] width 149 height 23
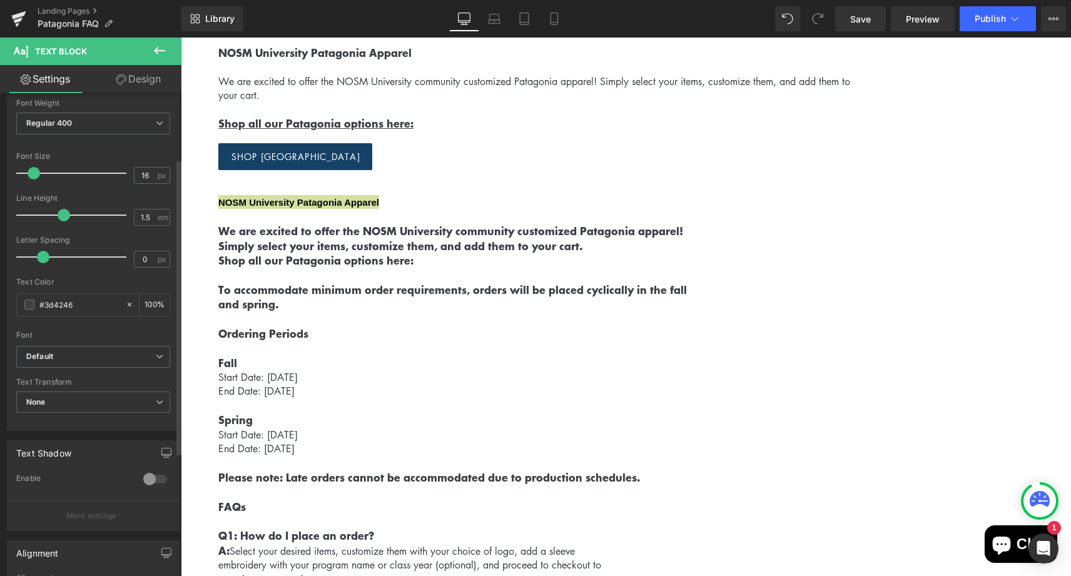
scroll to position [113, 0]
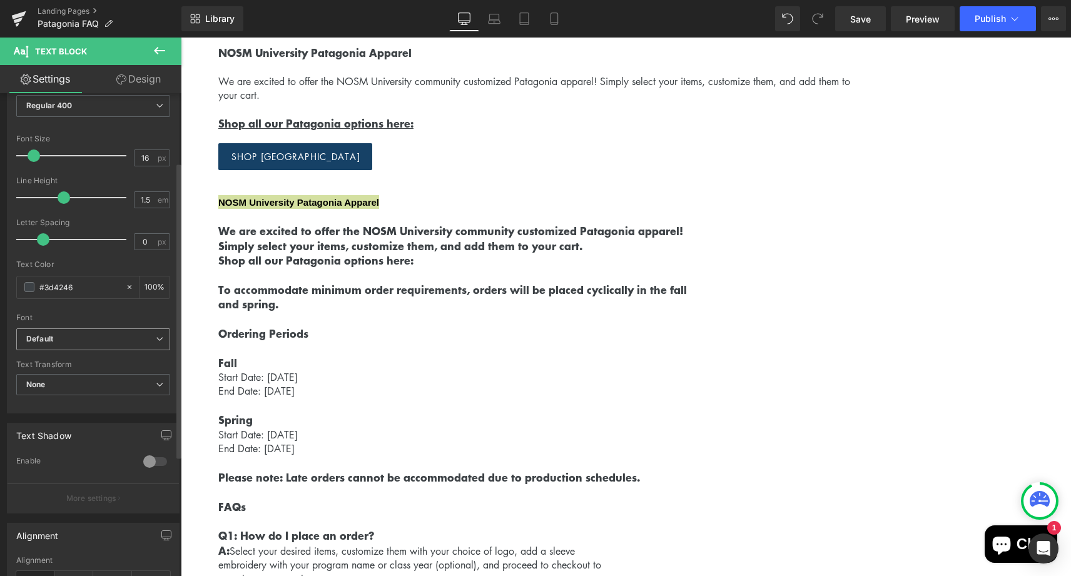
click at [94, 336] on b "Default" at bounding box center [90, 339] width 129 height 11
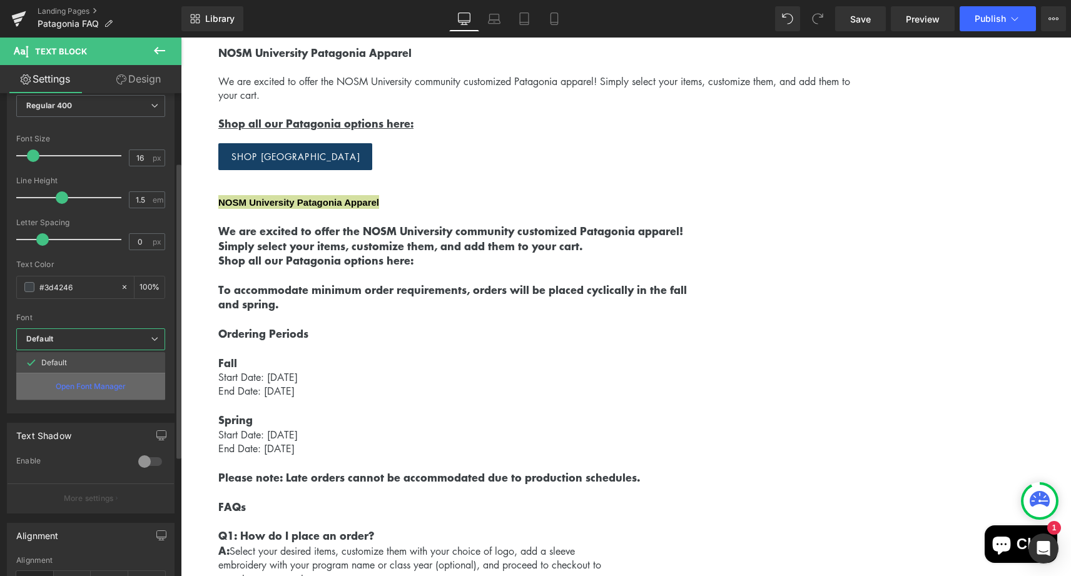
click at [98, 382] on p "Open Font Manager" at bounding box center [91, 386] width 70 height 11
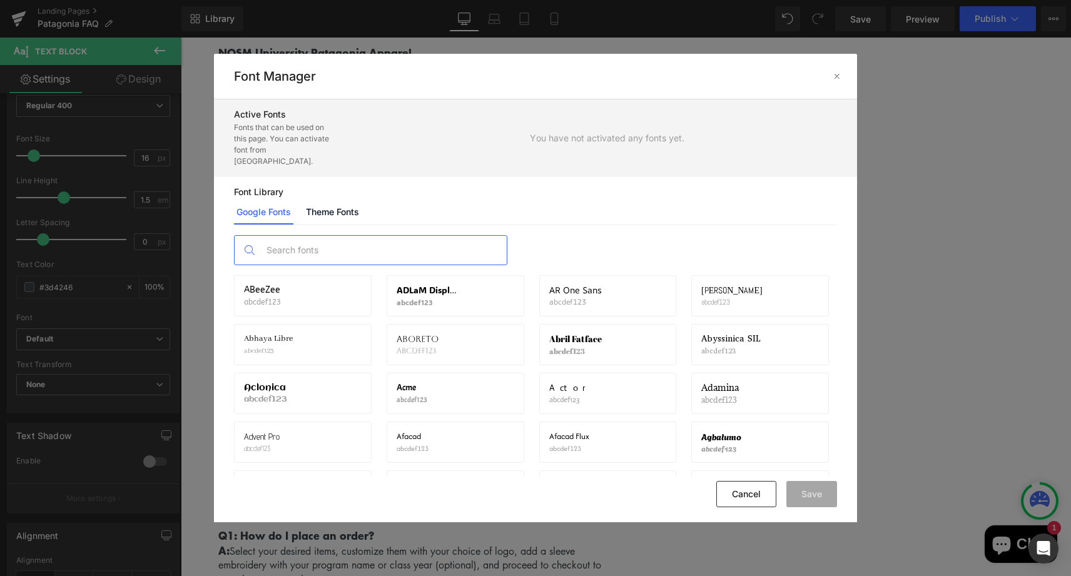
click at [349, 238] on input "text" at bounding box center [383, 250] width 247 height 29
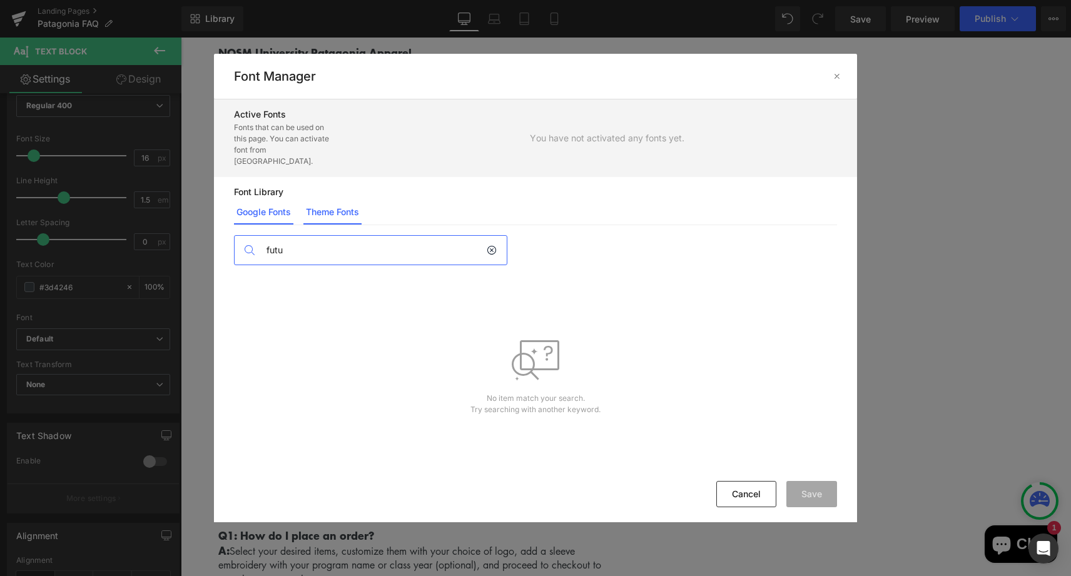
type input "futu"
click at [340, 210] on link "Theme Fonts" at bounding box center [332, 212] width 58 height 25
click at [290, 203] on link "Google Fonts" at bounding box center [263, 212] width 59 height 25
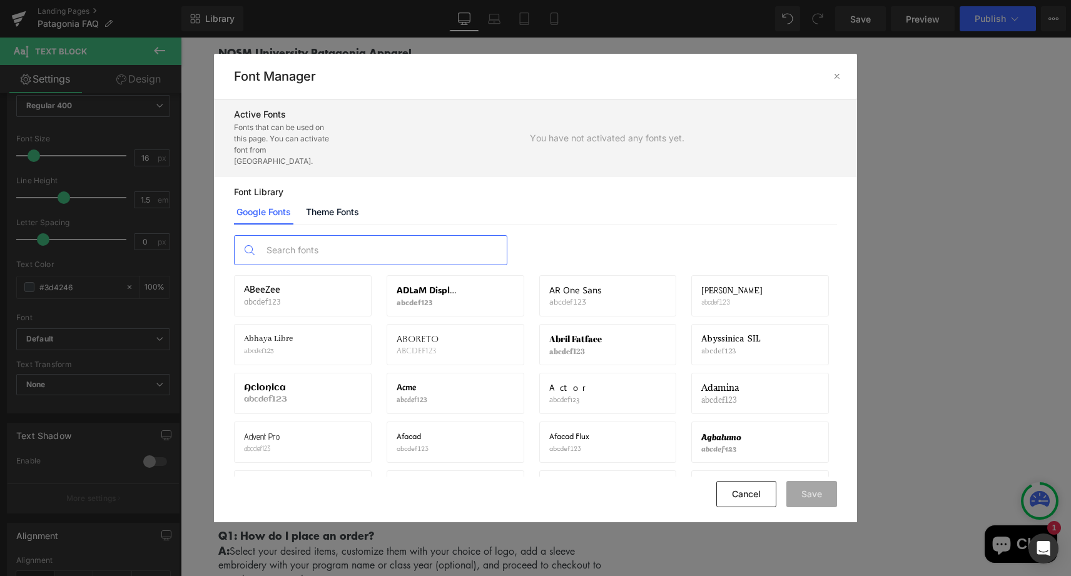
click at [357, 236] on input "text" at bounding box center [383, 250] width 247 height 29
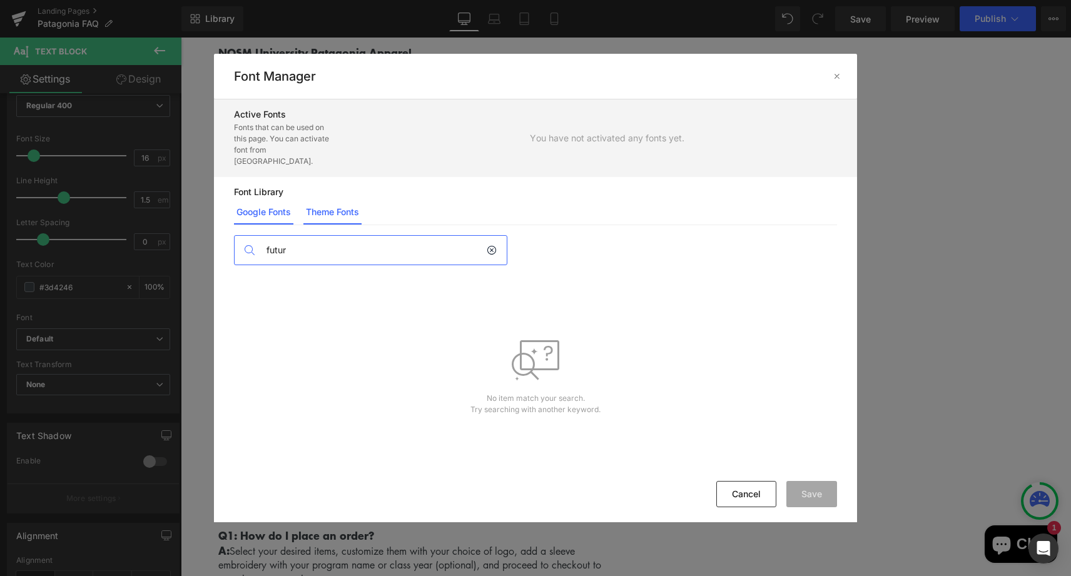
type input "futur"
click at [341, 202] on link "Theme Fonts" at bounding box center [332, 212] width 58 height 25
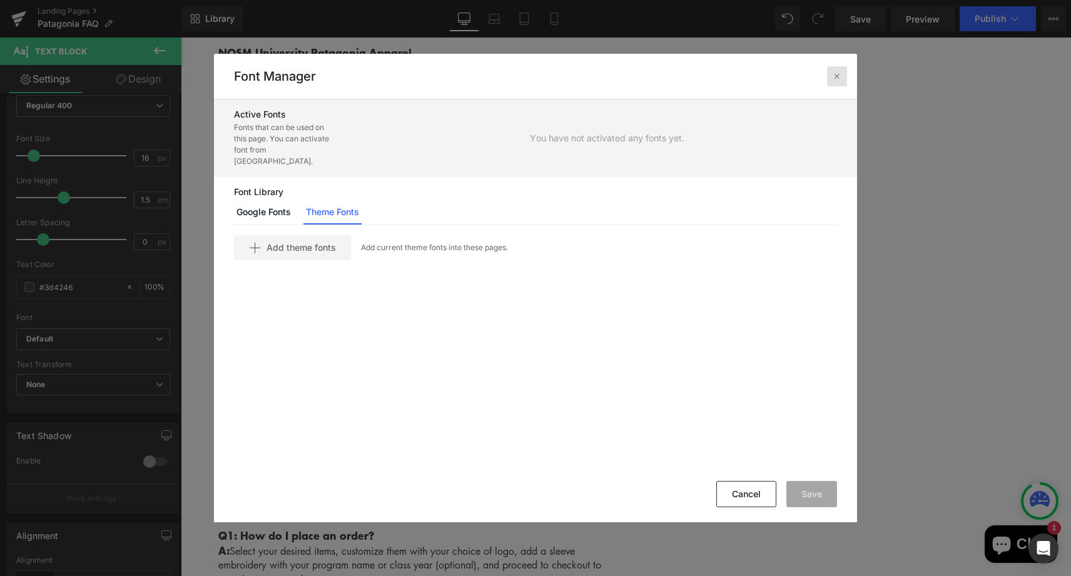
drag, startPoint x: 833, startPoint y: 74, endPoint x: 652, endPoint y: 37, distance: 184.6
click at [833, 74] on icon at bounding box center [837, 76] width 10 height 10
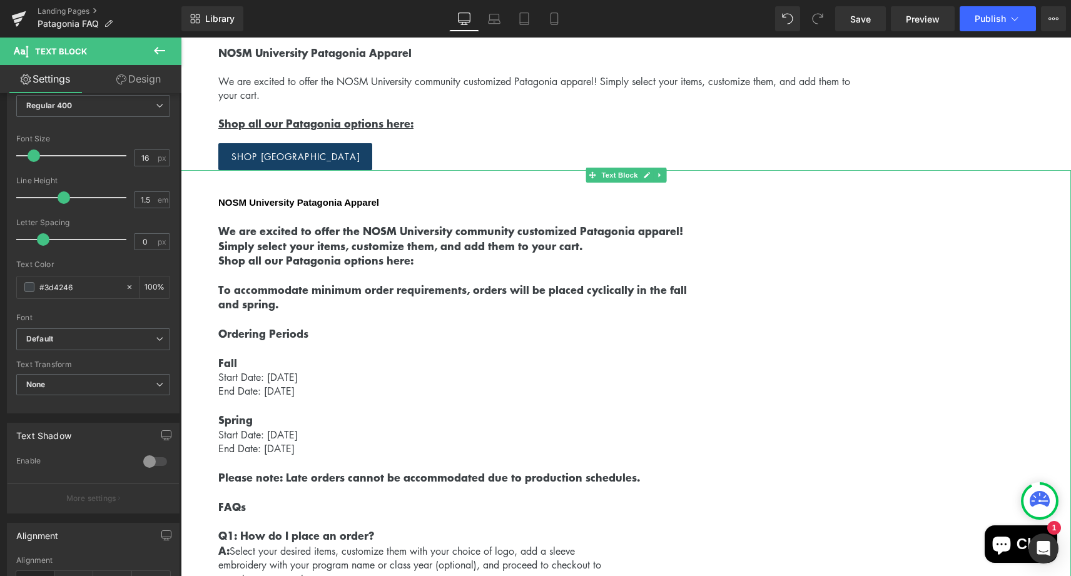
click at [499, 236] on strong "We are excited to offer the NOSM University community customized Patagonia appa…" at bounding box center [450, 231] width 465 height 16
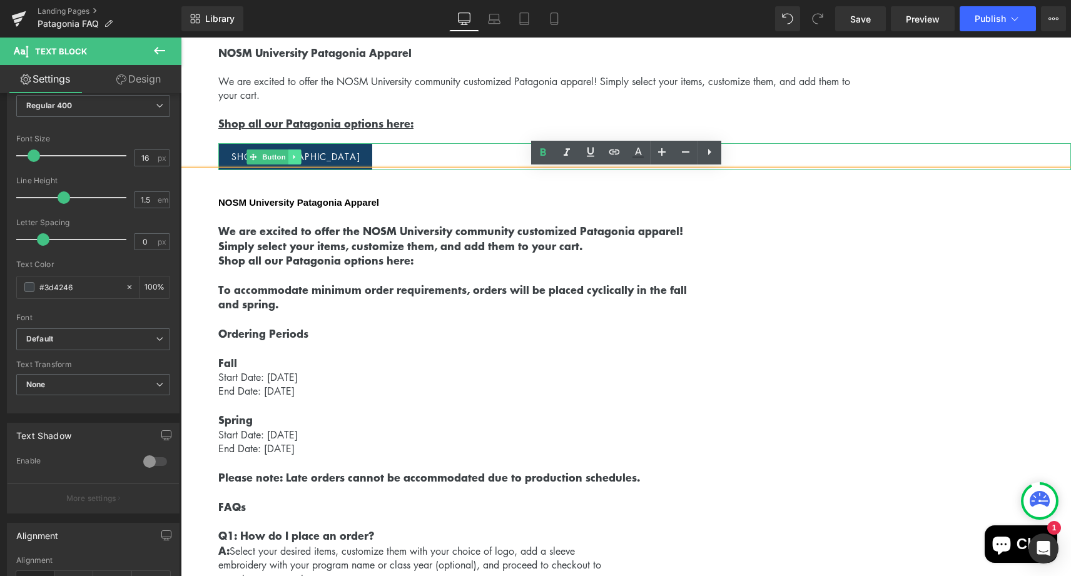
click at [288, 151] on link at bounding box center [294, 157] width 13 height 15
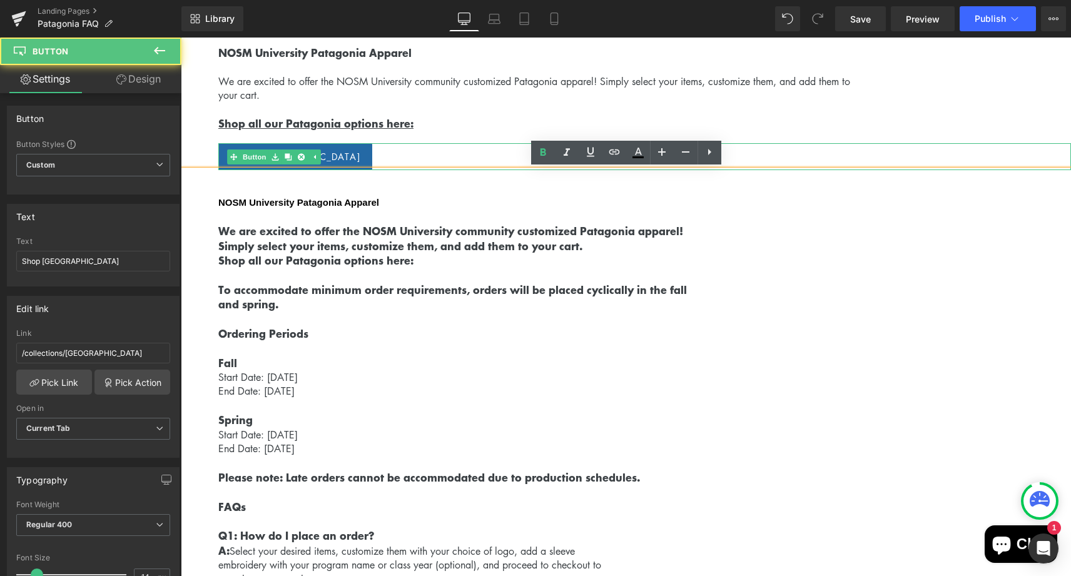
click at [324, 151] on link "Shop [GEOGRAPHIC_DATA]" at bounding box center [295, 156] width 154 height 27
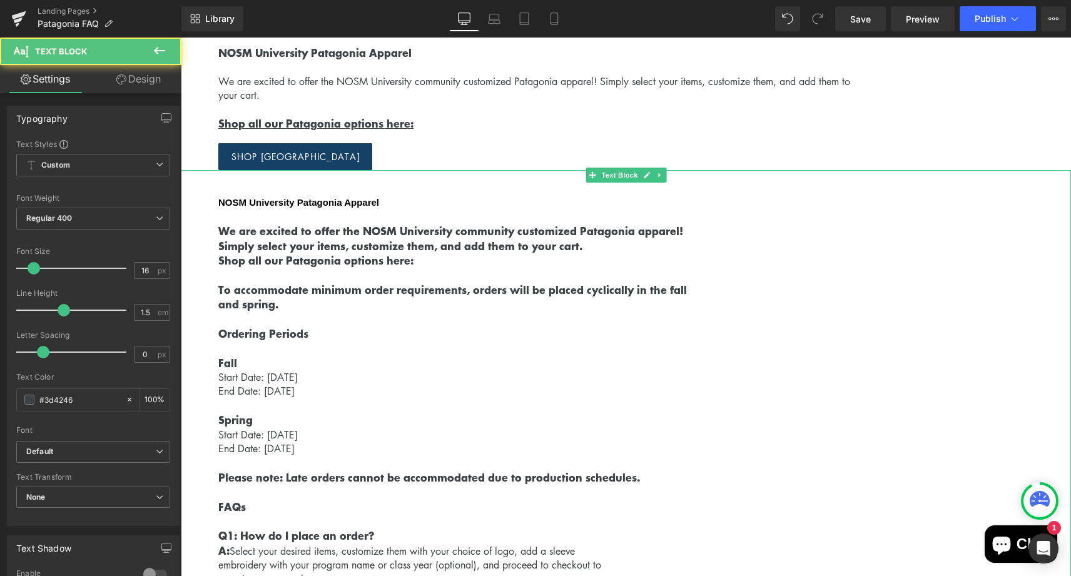
click at [263, 201] on strong "NOSM University Patagonia Apparel" at bounding box center [298, 202] width 161 height 11
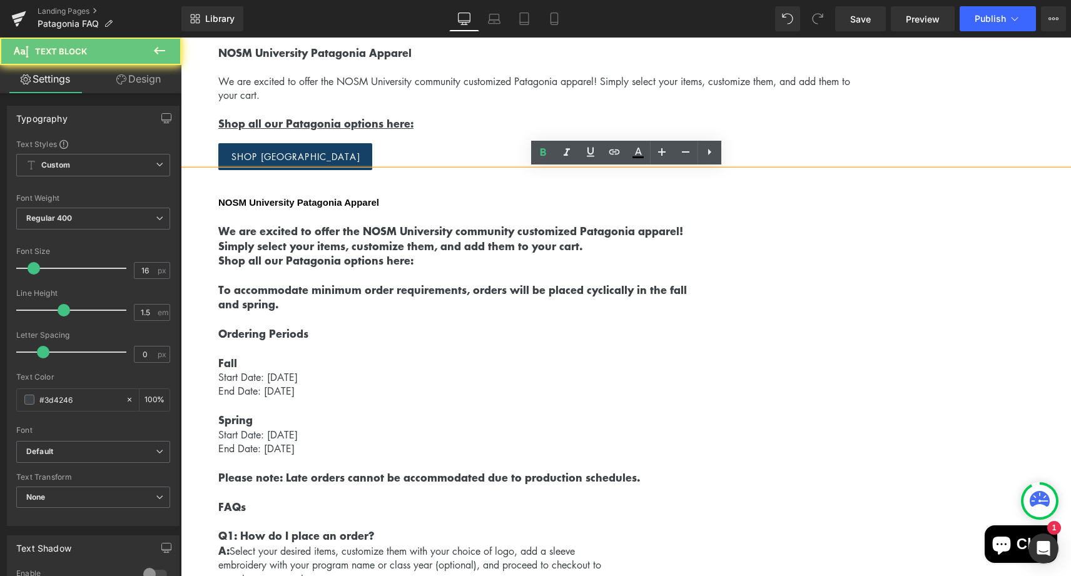
click at [263, 201] on strong "NOSM University Patagonia Apparel" at bounding box center [298, 202] width 161 height 11
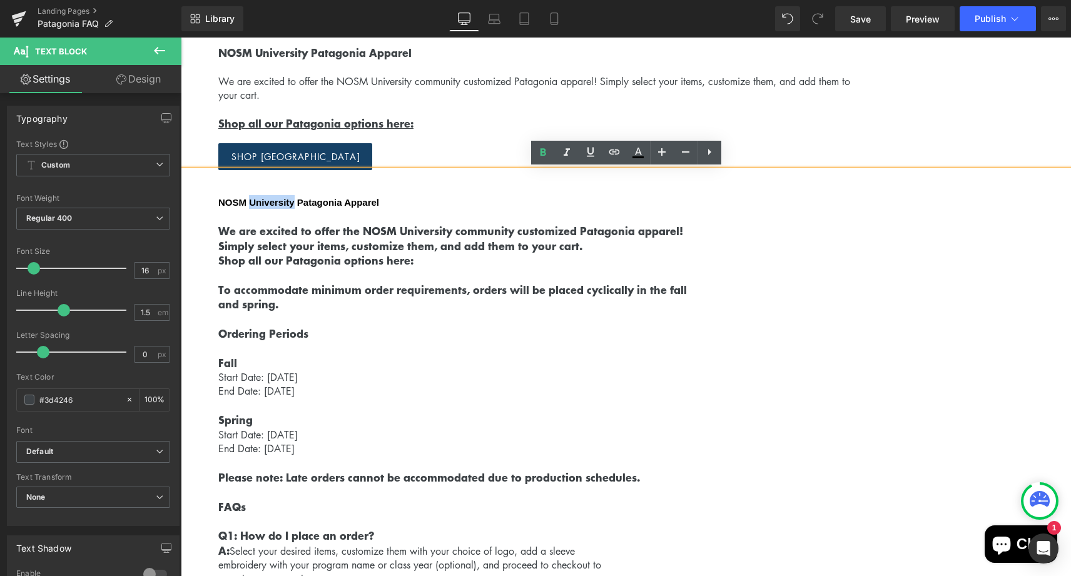
click at [263, 201] on strong "NOSM University Patagonia Apparel" at bounding box center [298, 202] width 161 height 11
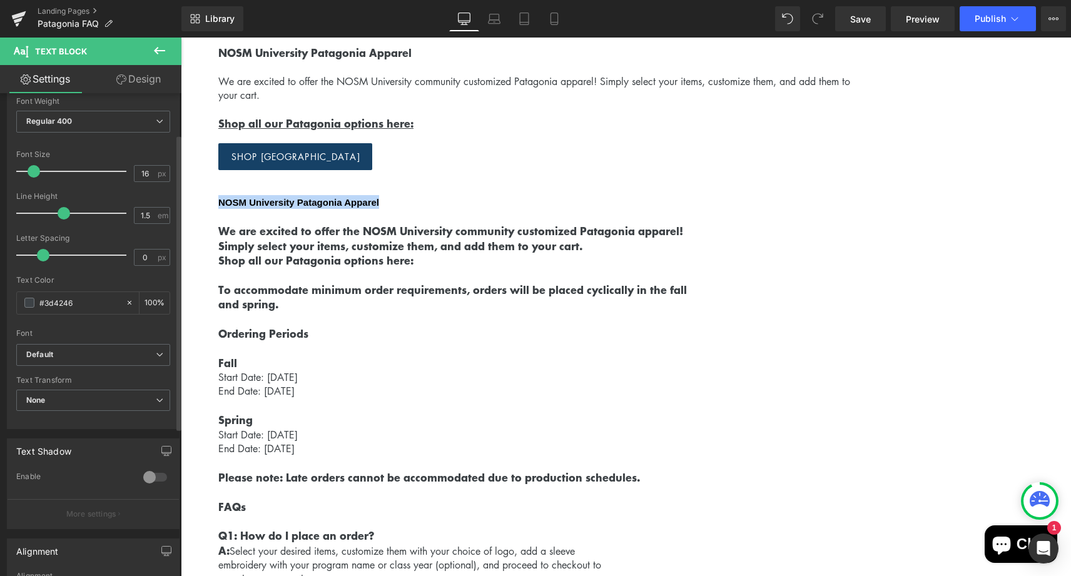
scroll to position [115, 0]
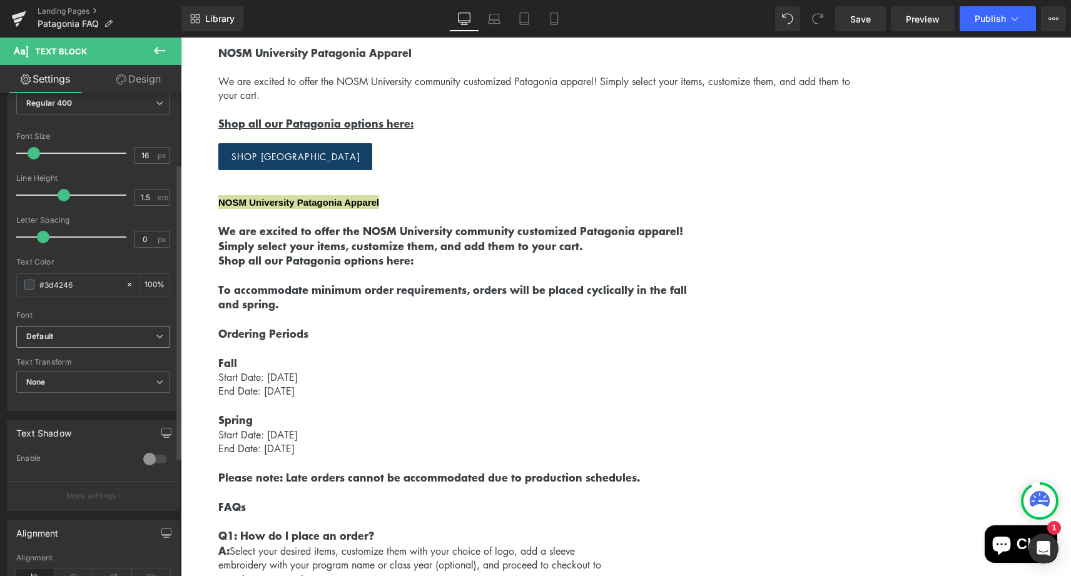
click at [83, 333] on b "Default" at bounding box center [90, 337] width 129 height 11
click at [83, 333] on b "Default" at bounding box center [88, 337] width 124 height 11
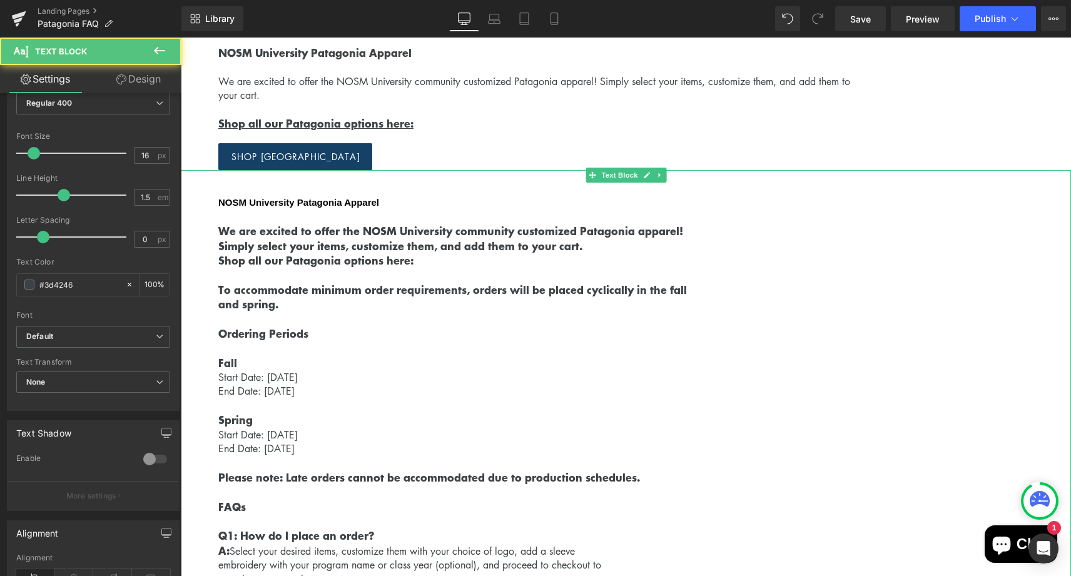
click at [239, 257] on strong "Shop all our Patagonia options here:" at bounding box center [315, 260] width 195 height 16
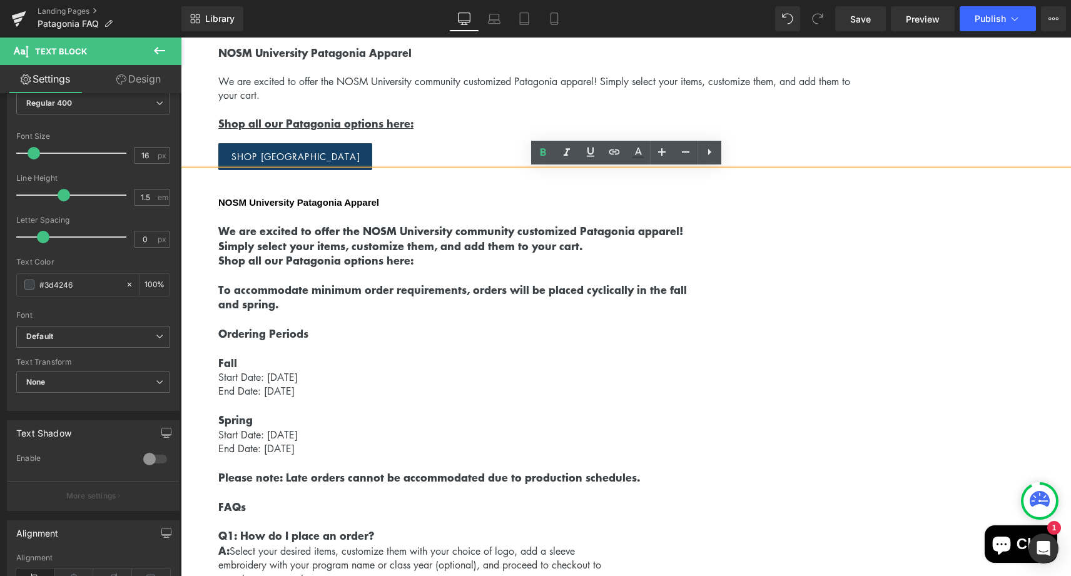
click at [274, 196] on p "NOSM University Patagonia Apparel" at bounding box center [644, 202] width 853 height 14
click at [270, 241] on strong "Simply select your items, customize them, and add them to your cart." at bounding box center [400, 246] width 364 height 16
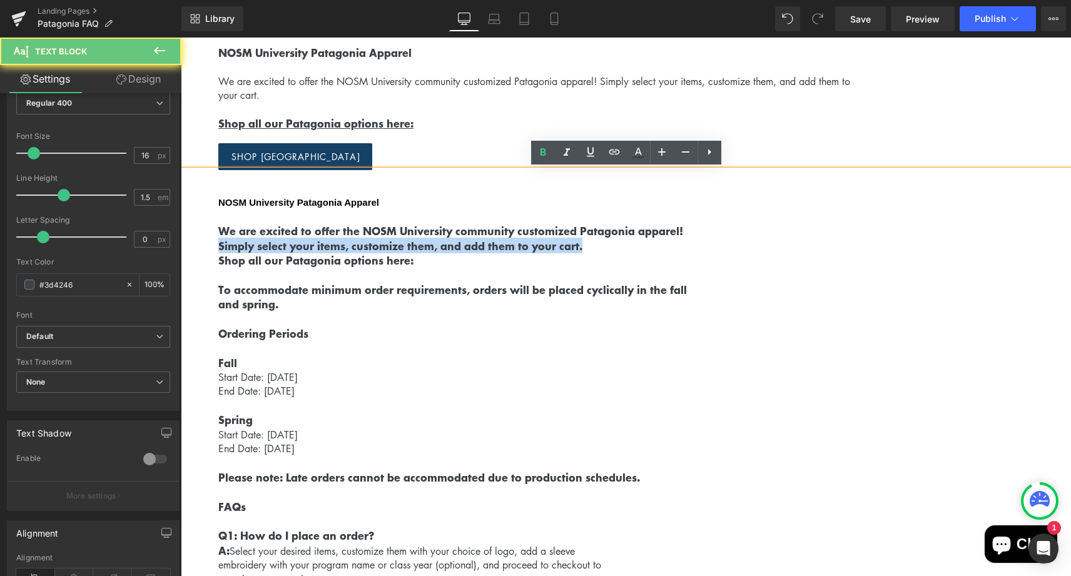
click at [270, 241] on strong "Simply select your items, customize them, and add them to your cart." at bounding box center [400, 246] width 364 height 16
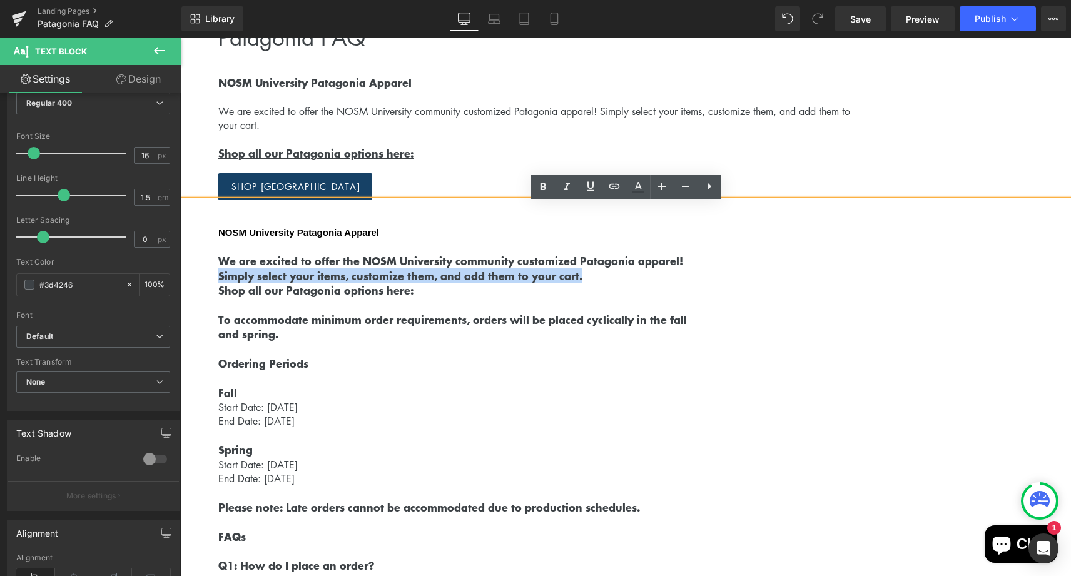
scroll to position [114, 0]
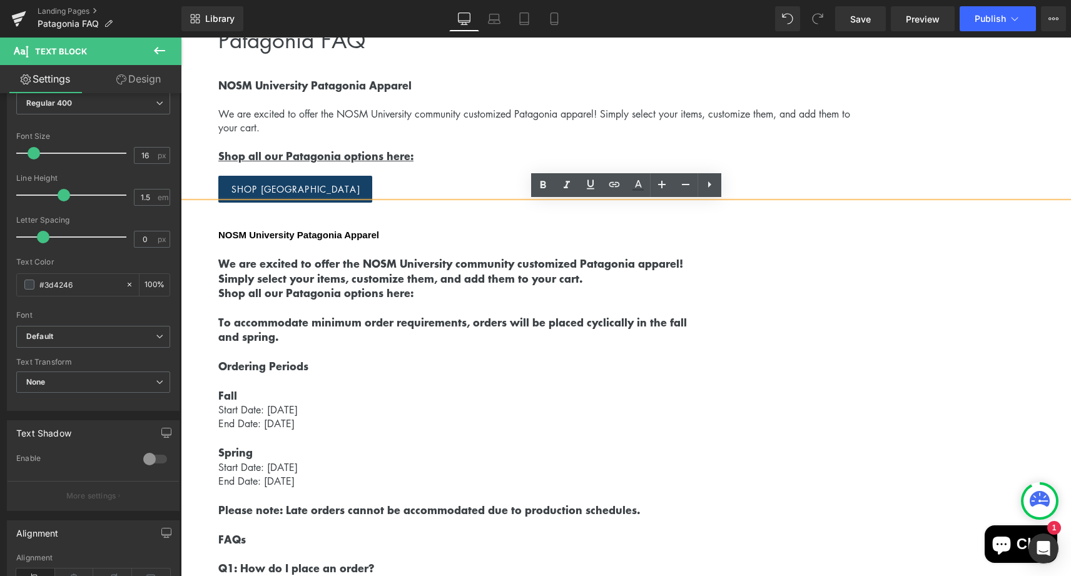
click at [267, 251] on p at bounding box center [644, 249] width 853 height 14
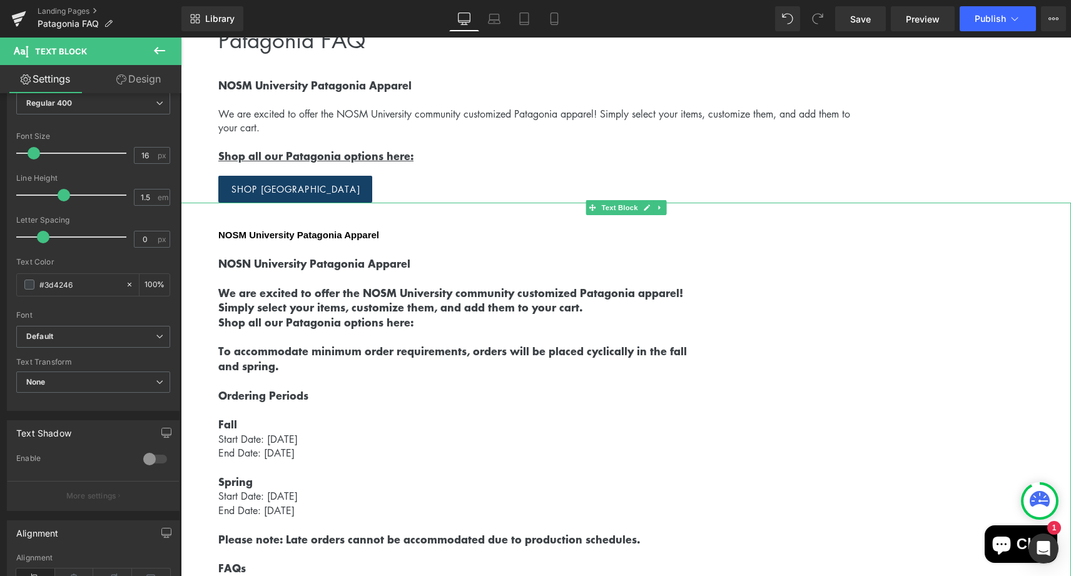
click at [284, 230] on strong "NOSM University Patagonia Apparel" at bounding box center [298, 235] width 161 height 11
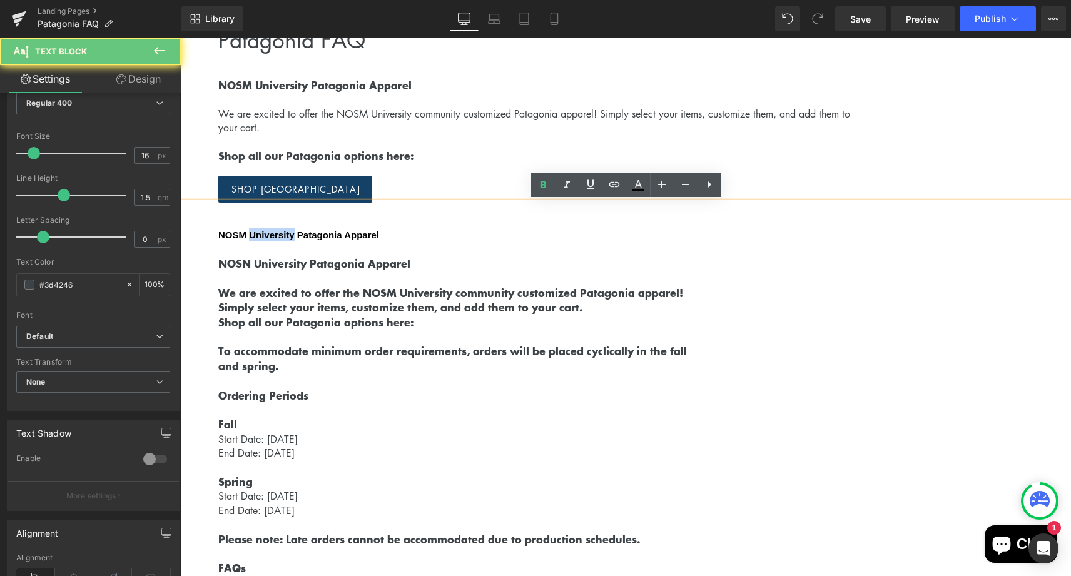
click at [284, 230] on strong "NOSM University Patagonia Apparel" at bounding box center [298, 235] width 161 height 11
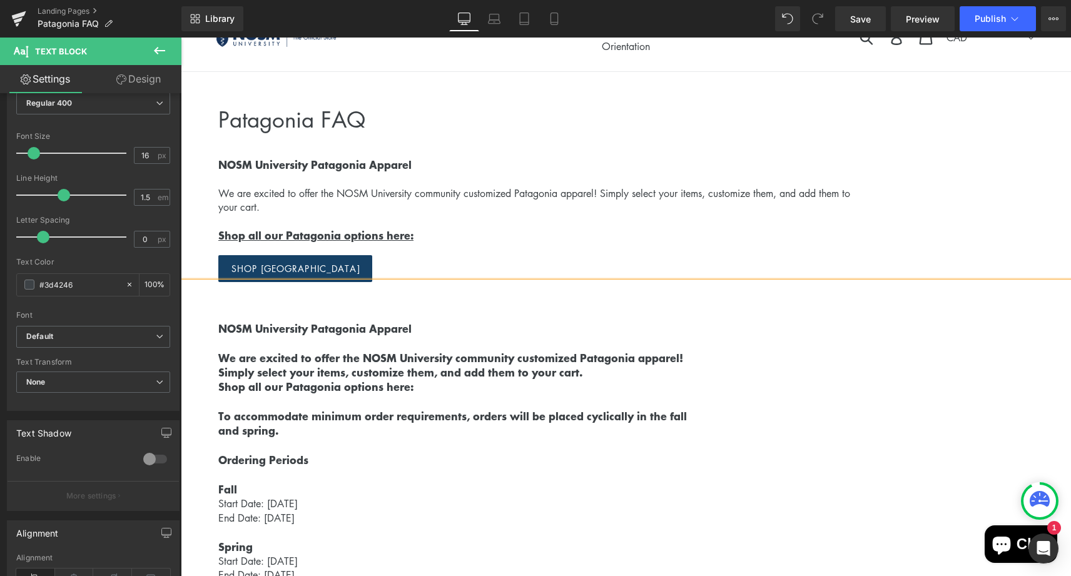
scroll to position [0, 0]
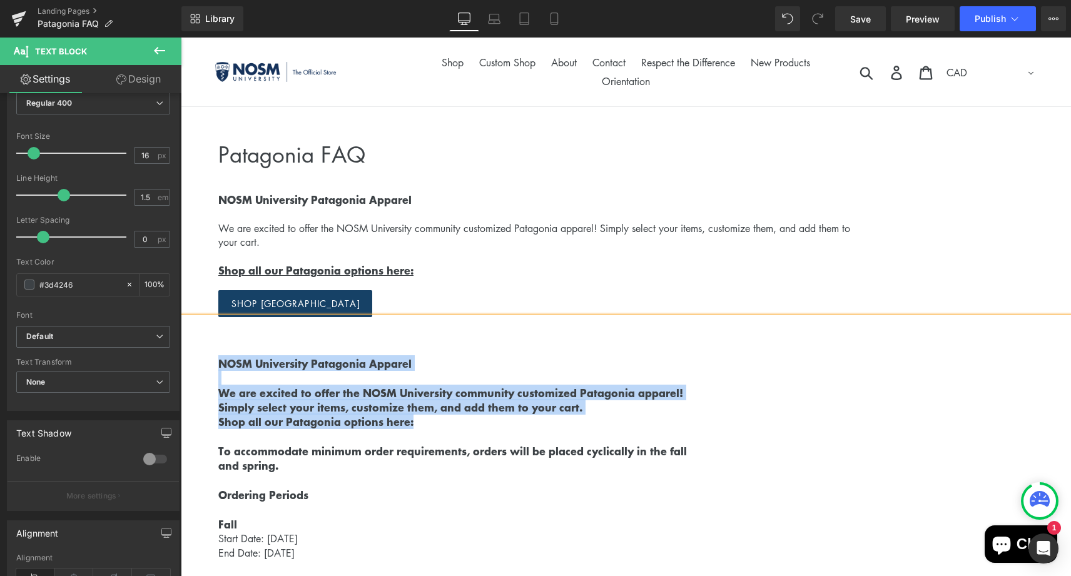
drag, startPoint x: 422, startPoint y: 420, endPoint x: 203, endPoint y: 357, distance: 227.9
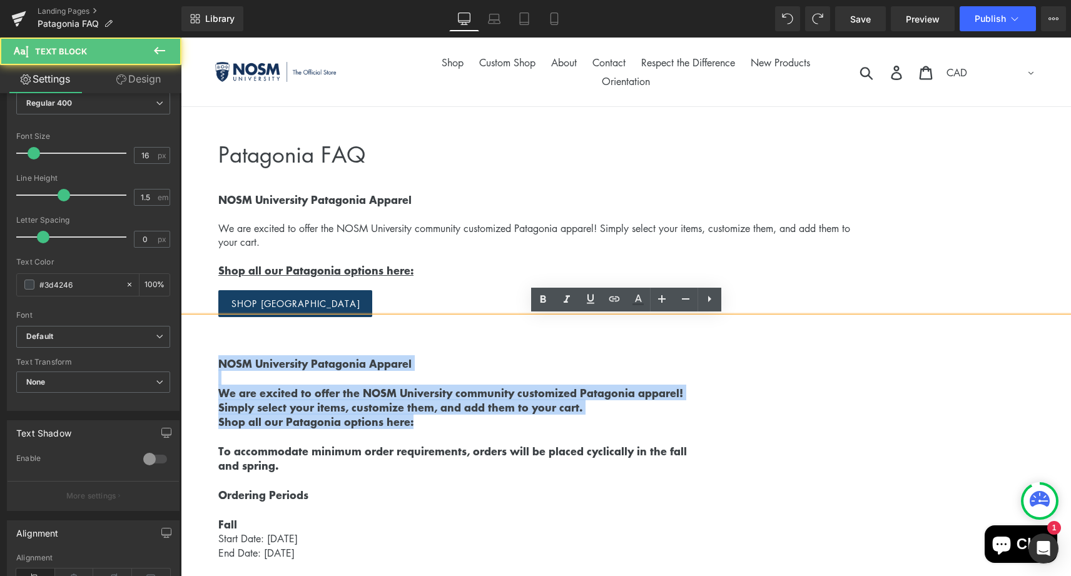
drag, startPoint x: 418, startPoint y: 433, endPoint x: 204, endPoint y: 358, distance: 226.7
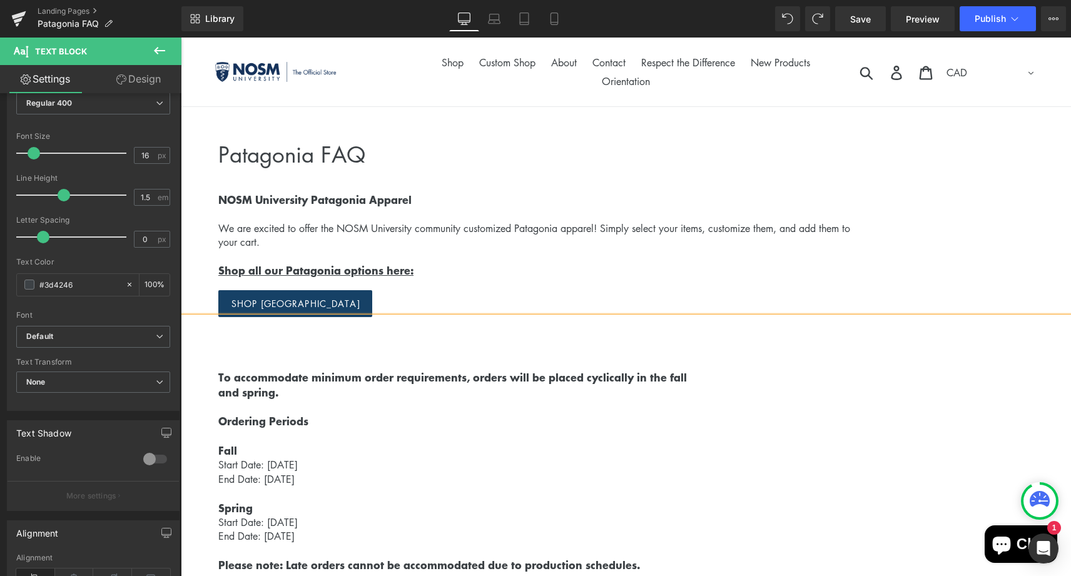
click at [422, 420] on p "Ordering Periods" at bounding box center [644, 421] width 853 height 14
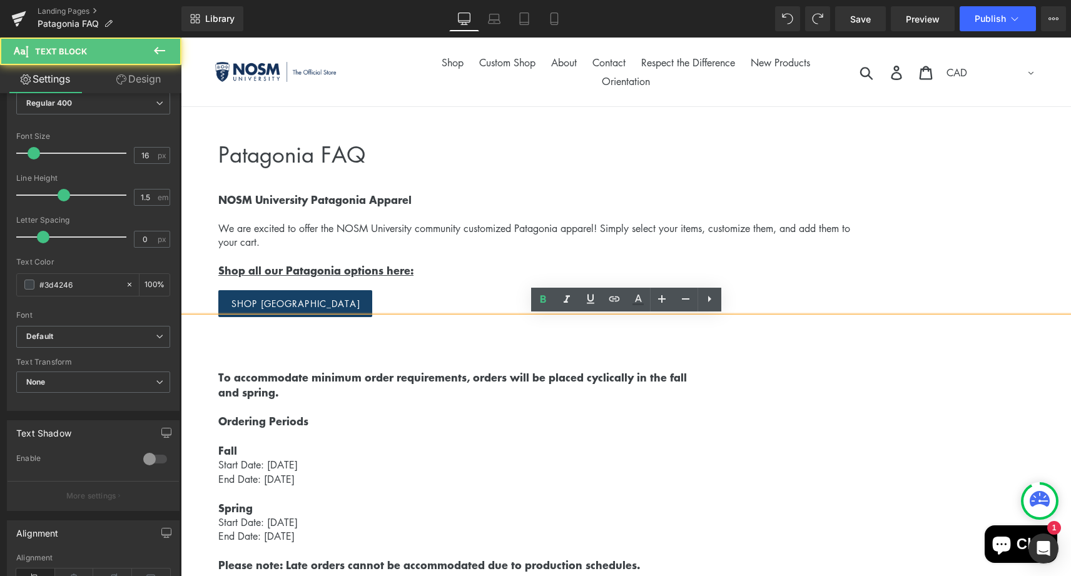
click at [410, 347] on p at bounding box center [644, 349] width 853 height 14
click at [442, 265] on p "Shop all our Patagonia options here:" at bounding box center [644, 270] width 853 height 14
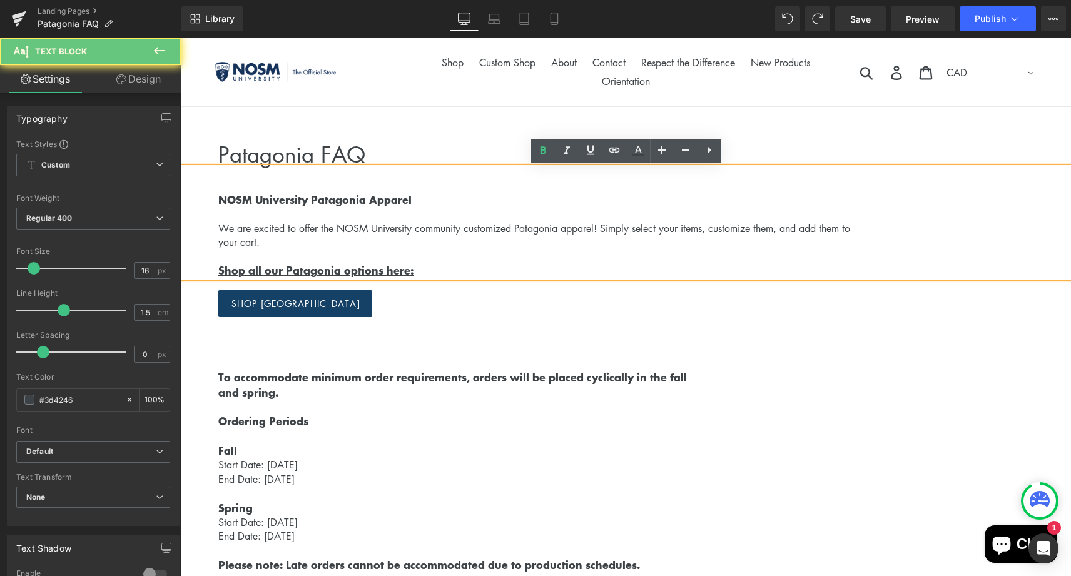
click at [411, 357] on p at bounding box center [644, 364] width 853 height 14
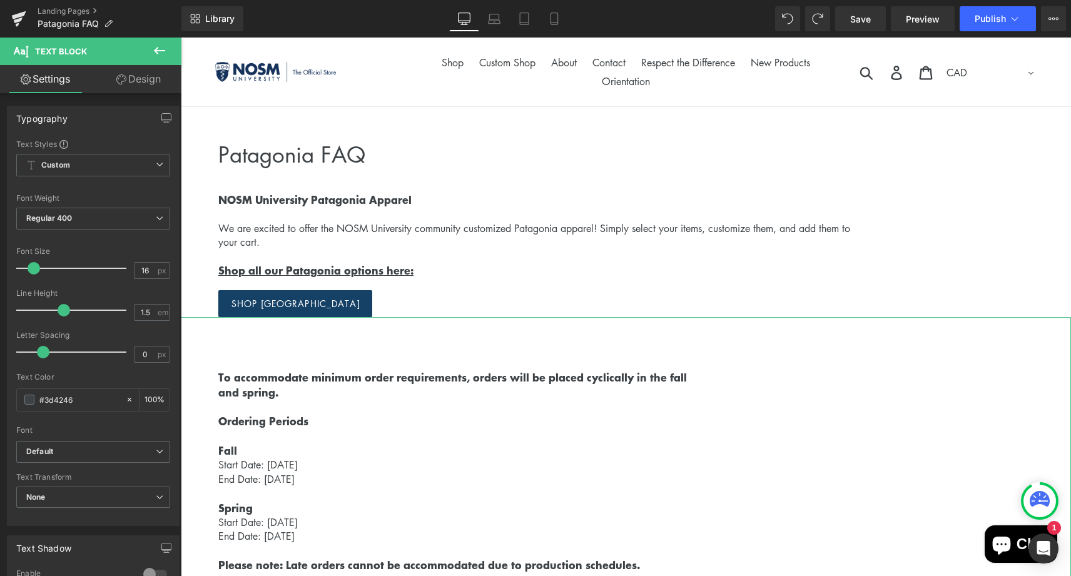
click at [134, 68] on link "Design" at bounding box center [138, 79] width 91 height 28
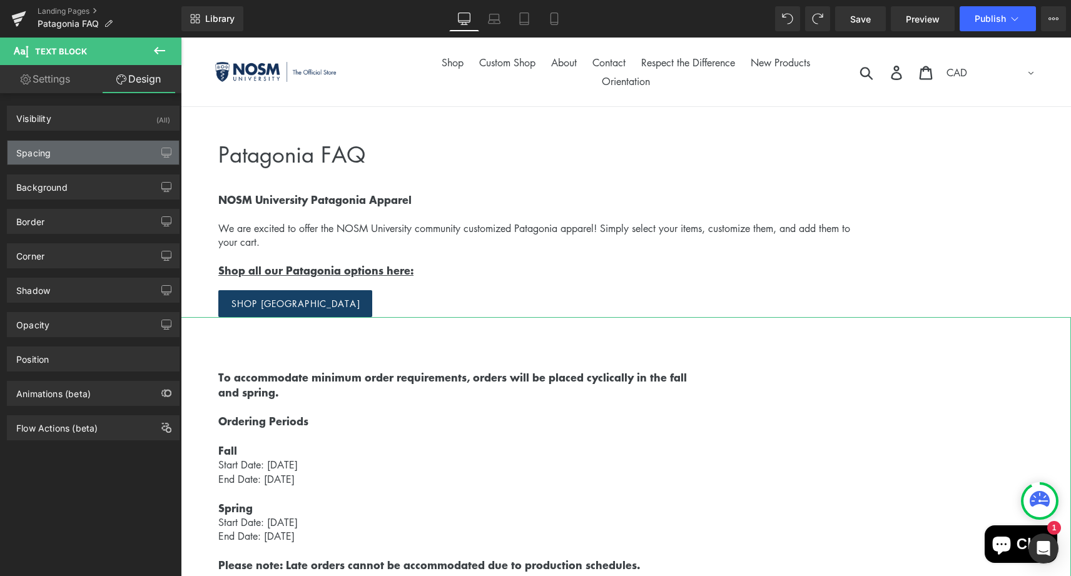
click at [101, 156] on div "Spacing" at bounding box center [93, 153] width 171 height 24
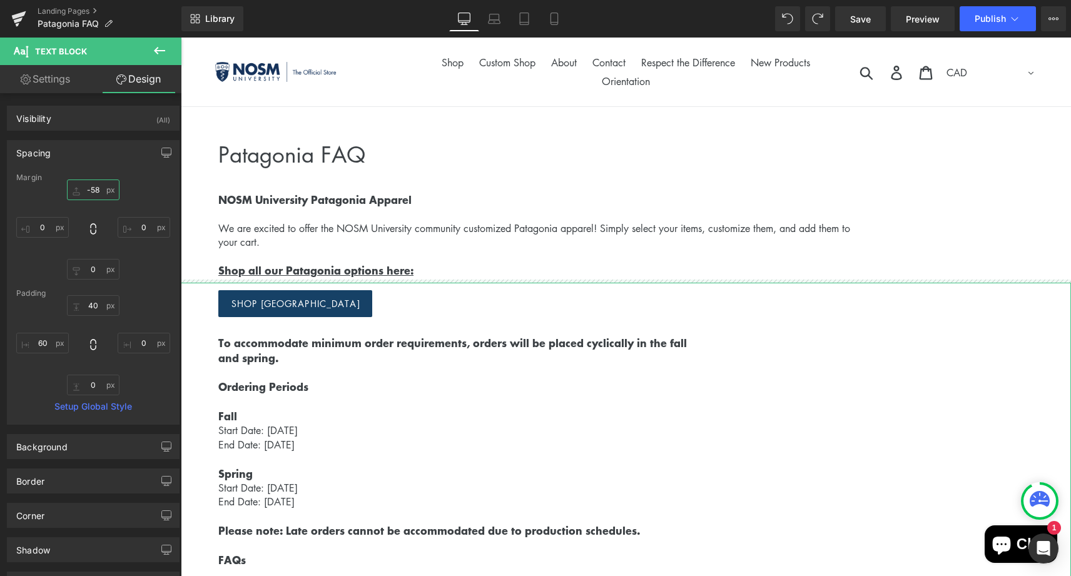
type input "-58"
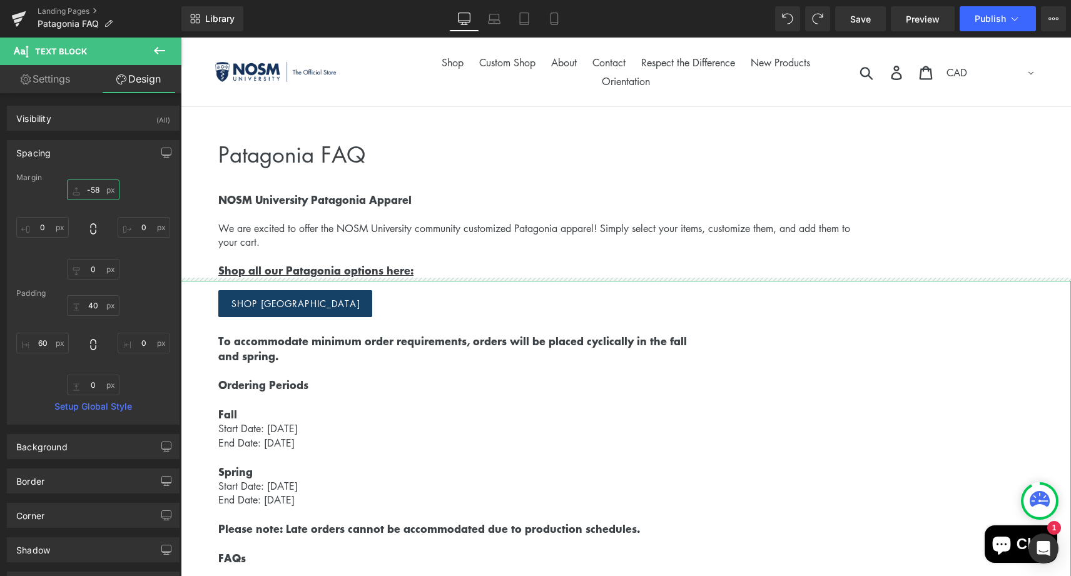
drag, startPoint x: 93, startPoint y: 189, endPoint x: 104, endPoint y: 225, distance: 37.8
click at [104, 225] on div "-58px -58 0px 0 0px 0 0px 0" at bounding box center [93, 230] width 154 height 100
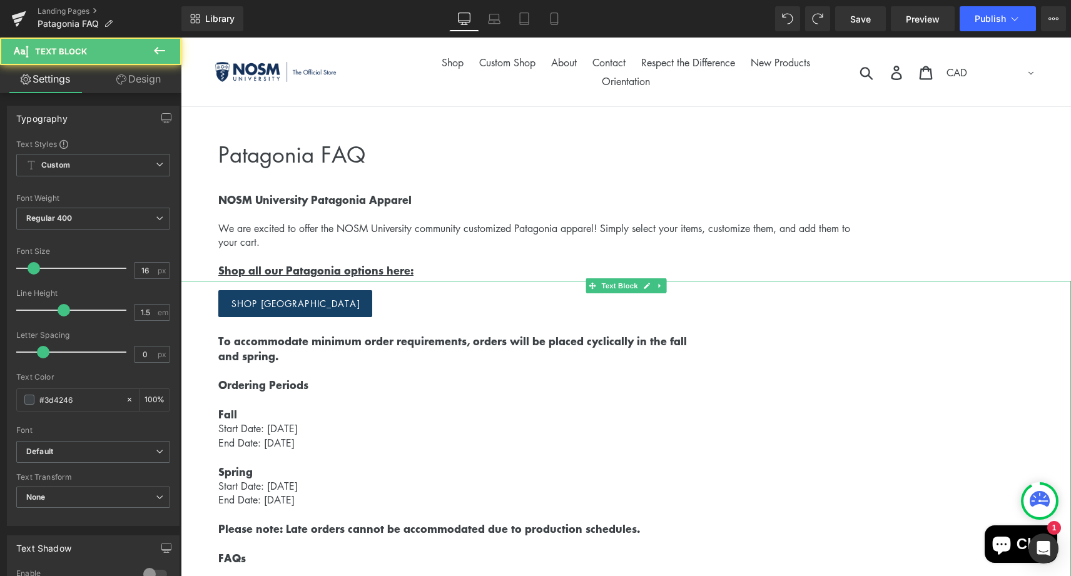
click at [474, 375] on p at bounding box center [644, 370] width 853 height 14
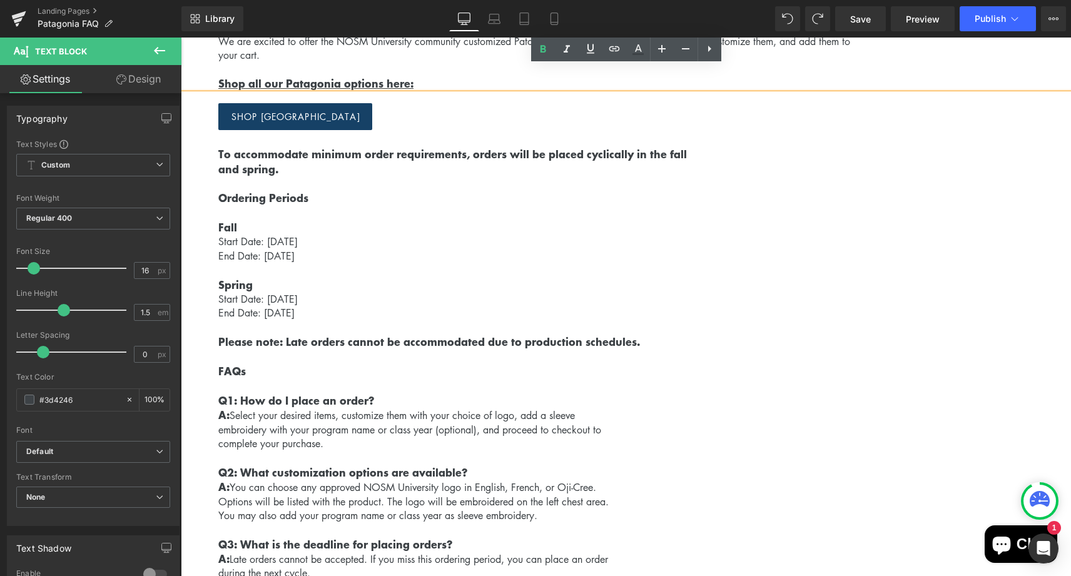
scroll to position [45, 0]
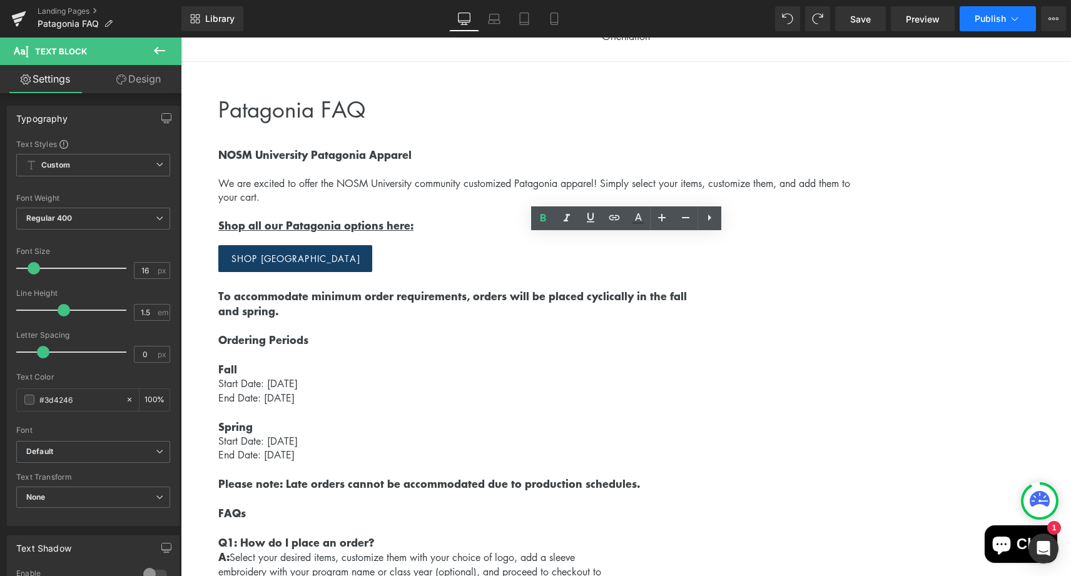
click at [986, 23] on span "Publish" at bounding box center [990, 19] width 31 height 10
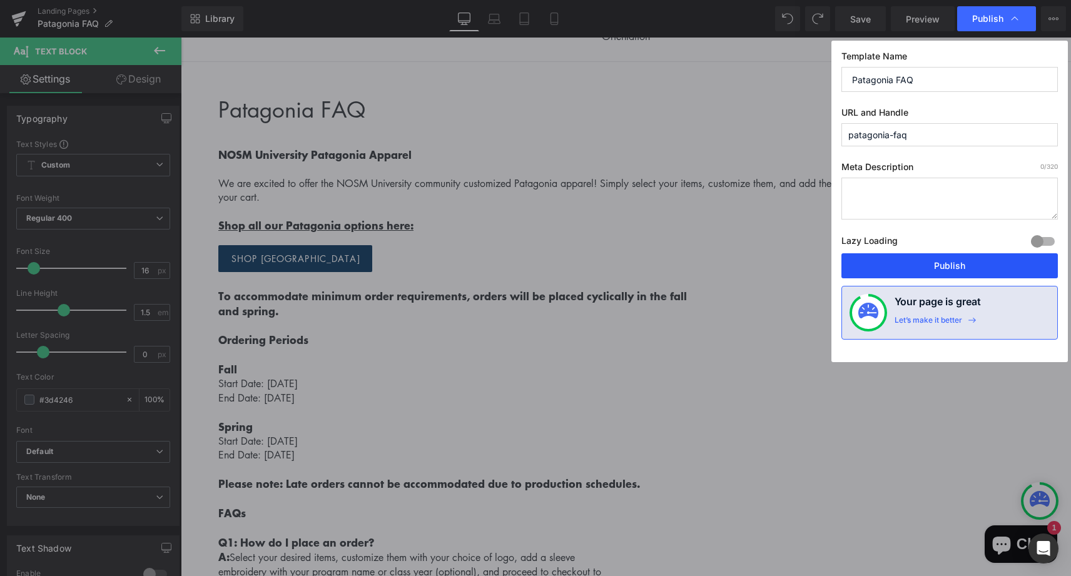
click at [936, 261] on button "Publish" at bounding box center [949, 265] width 216 height 25
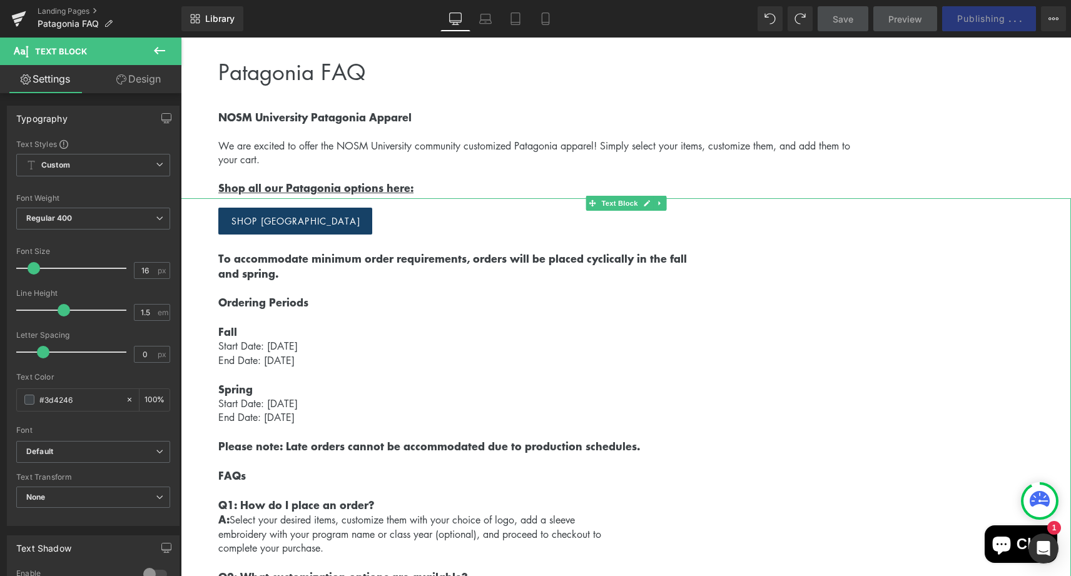
scroll to position [88, 0]
